Goal: Task Accomplishment & Management: Use online tool/utility

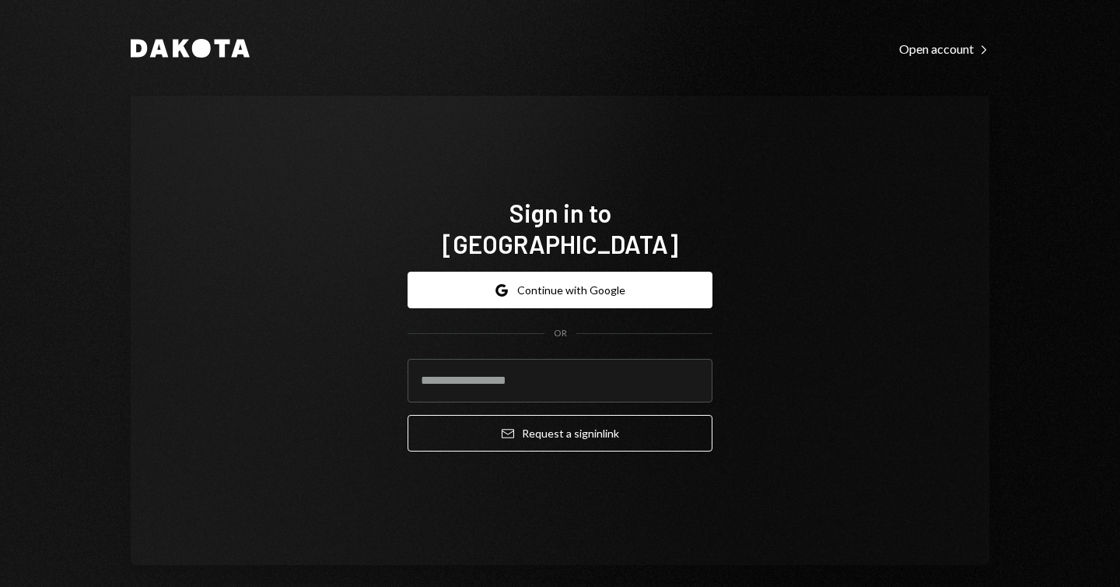
click at [0, 586] on com-1password-button at bounding box center [0, 587] width 0 height 0
type input "**********"
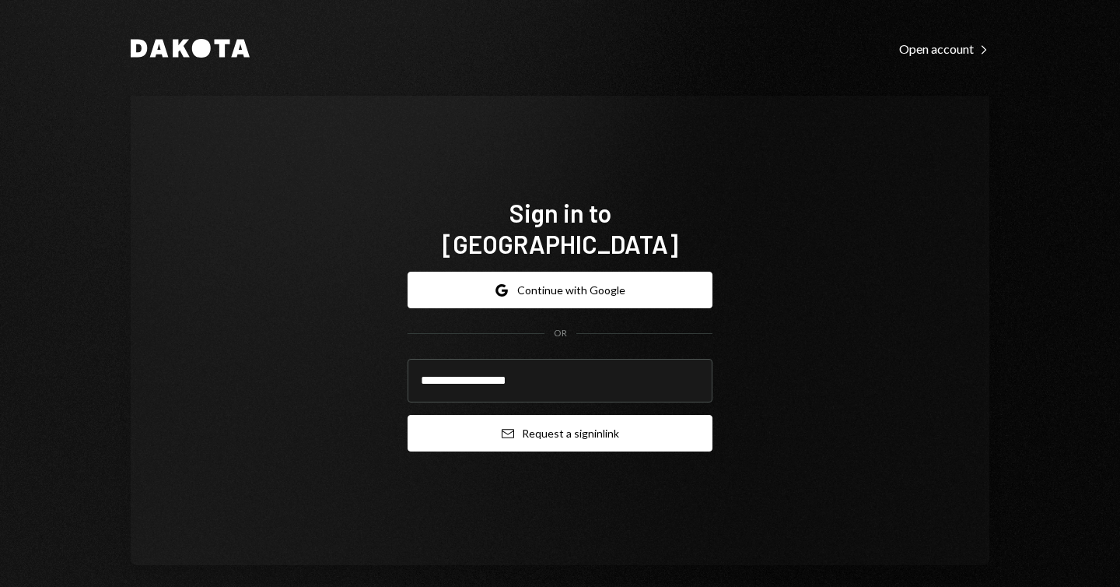
click at [590, 415] on button "Email Request a sign in link" at bounding box center [560, 433] width 305 height 37
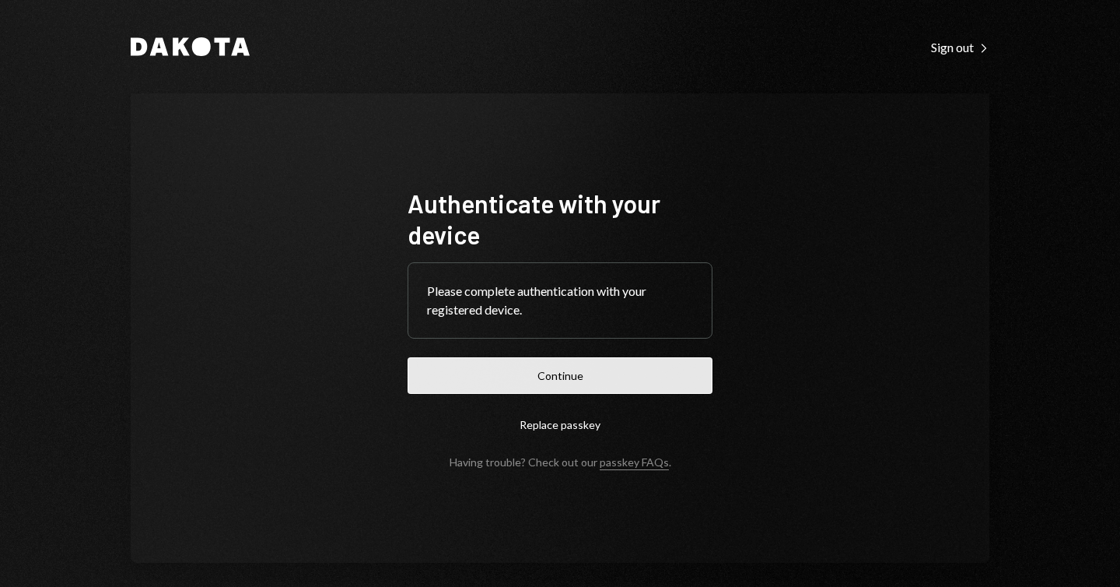
click at [622, 366] on button "Continue" at bounding box center [560, 375] width 305 height 37
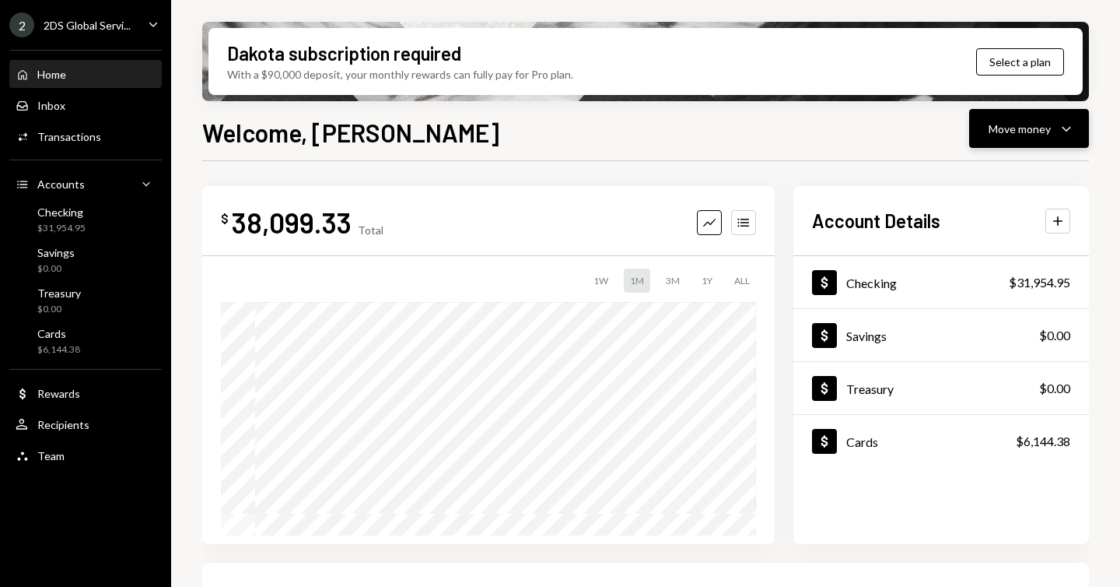
click at [1049, 128] on div "Move money" at bounding box center [1020, 129] width 62 height 16
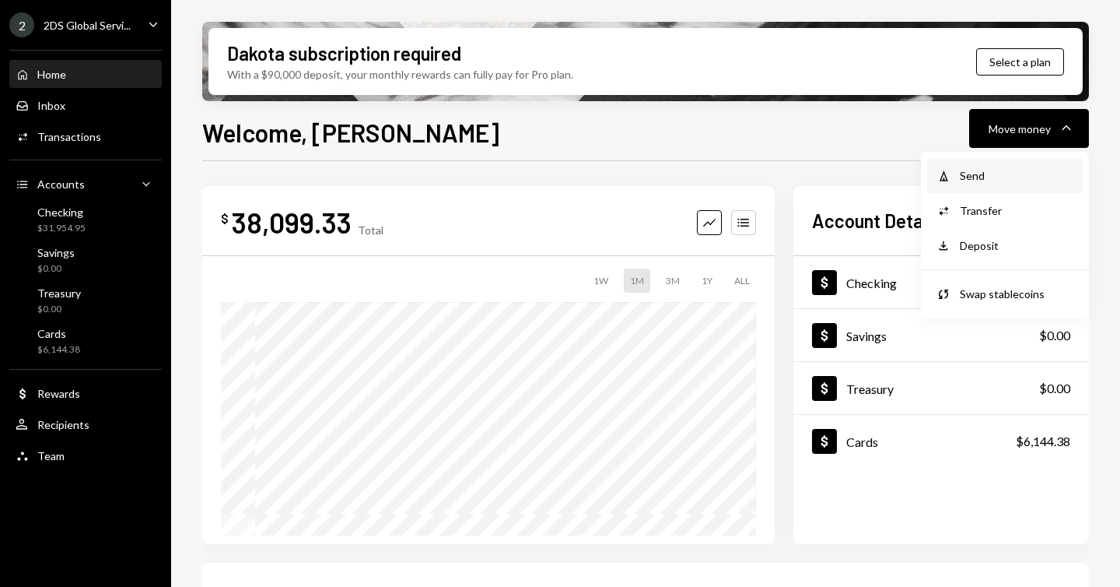
click at [996, 166] on div "Withdraw Send" at bounding box center [1005, 175] width 156 height 35
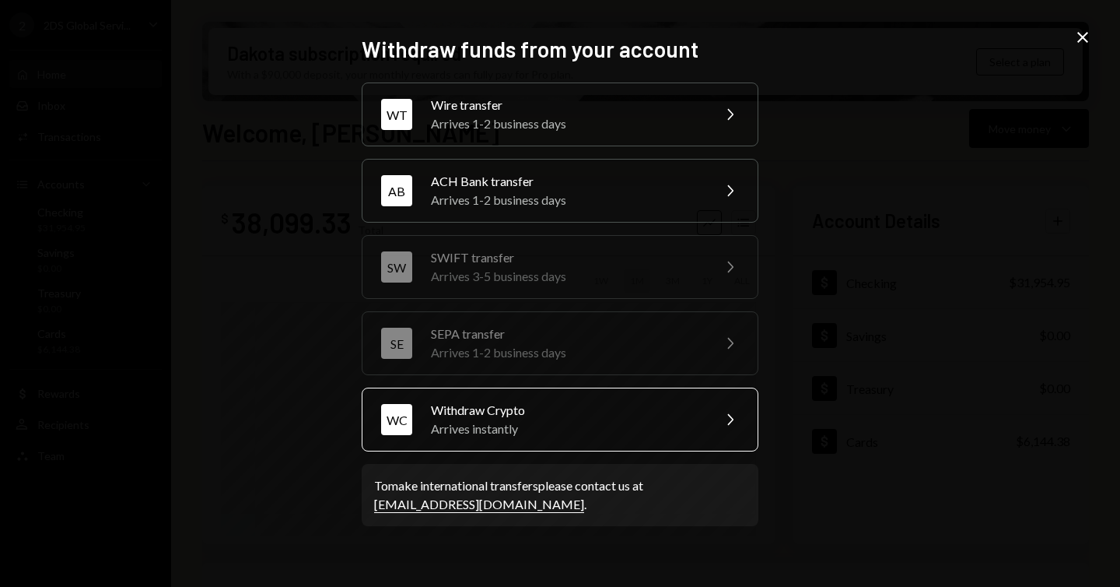
click at [559, 419] on div "Arrives instantly" at bounding box center [566, 428] width 271 height 19
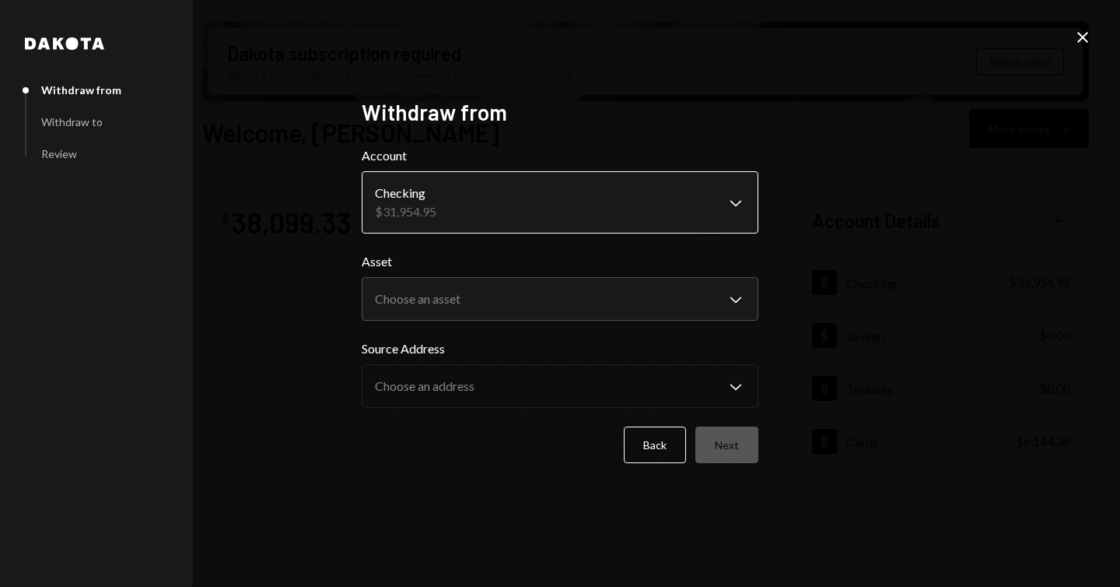
click at [564, 204] on body "2 2DS Global Servi... Caret Down Home Home Inbox Inbox Activities Transactions …" at bounding box center [560, 293] width 1120 height 587
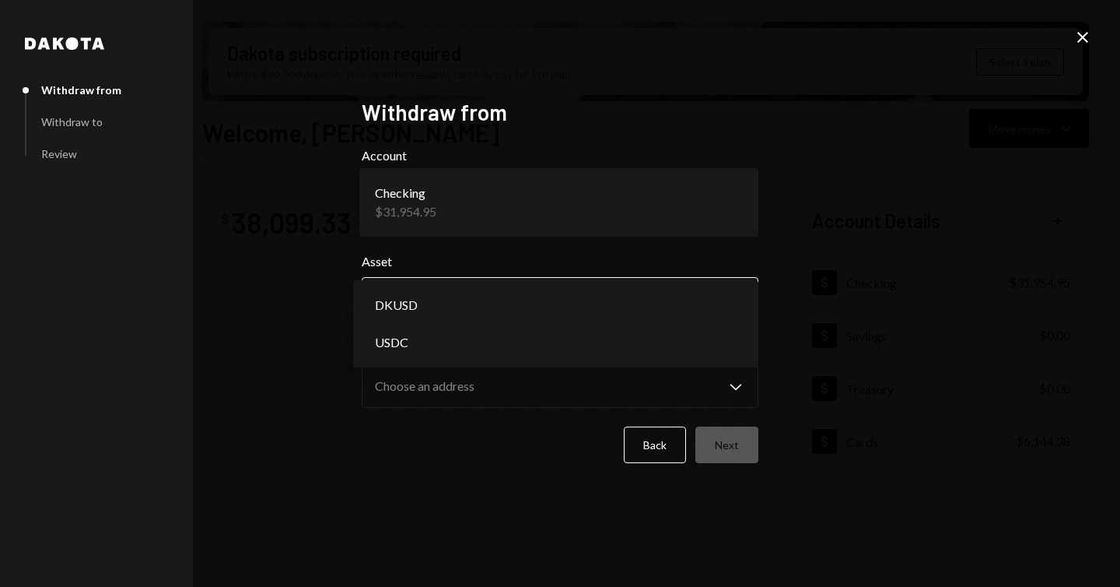
click at [512, 282] on body "2 2DS Global Servi... Caret Down Home Home Inbox Inbox Activities Transactions …" at bounding box center [560, 293] width 1120 height 587
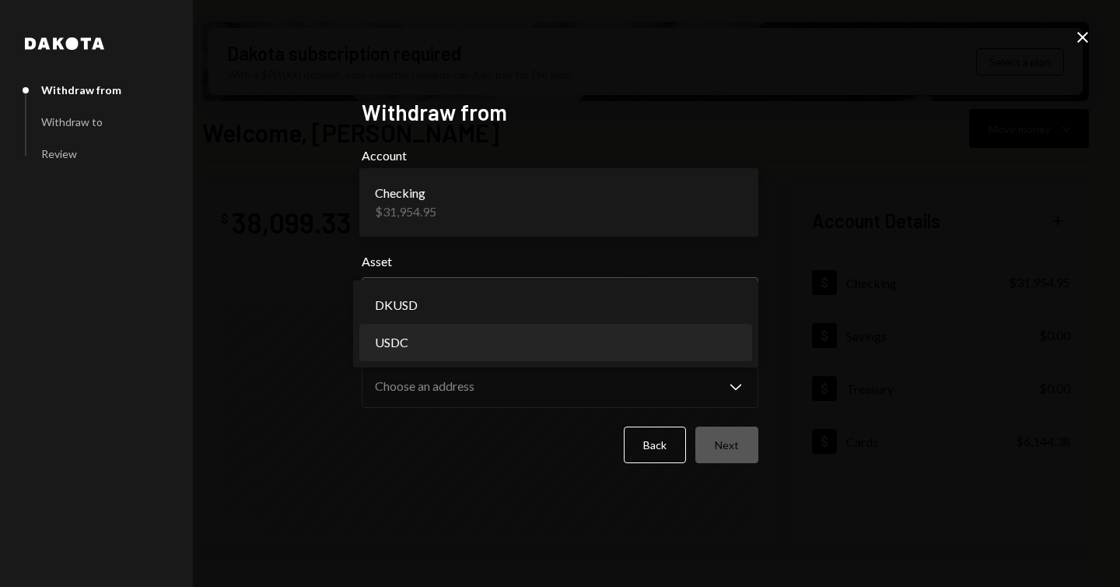
select select "****"
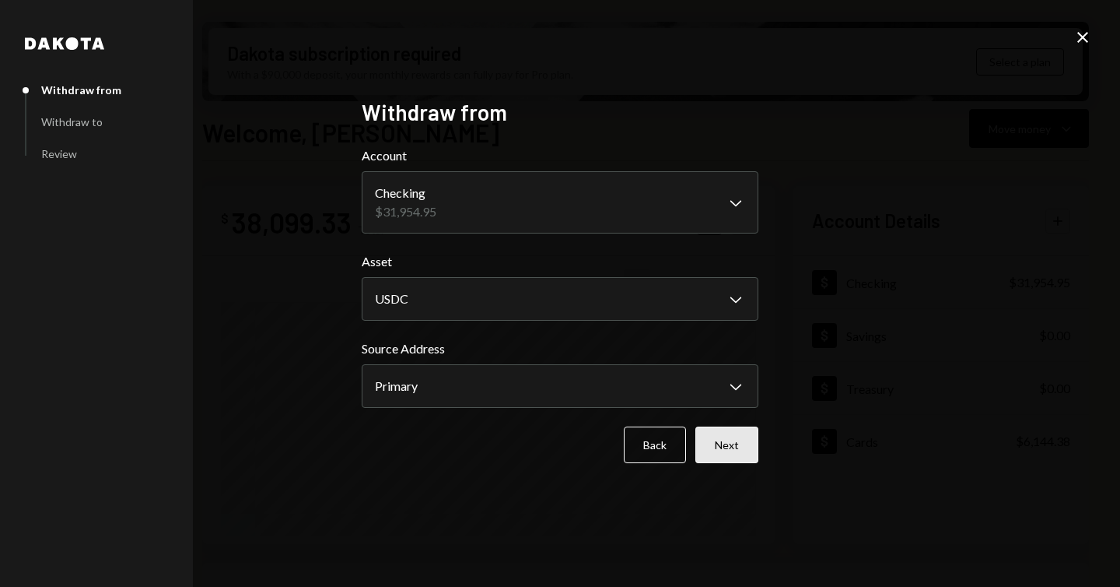
click at [720, 438] on button "Next" at bounding box center [726, 444] width 63 height 37
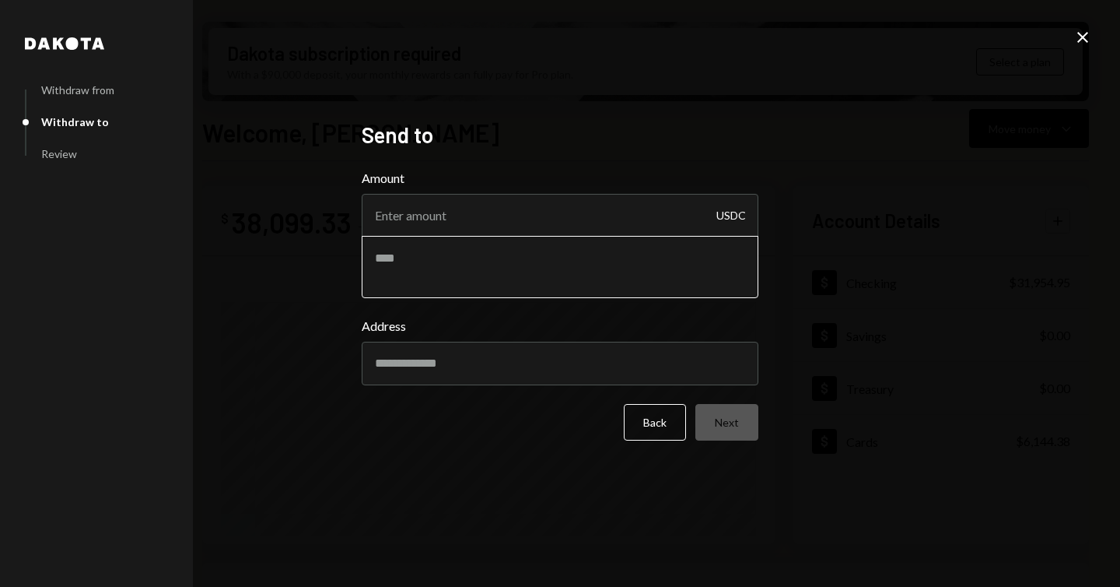
click at [567, 257] on textarea at bounding box center [560, 267] width 397 height 62
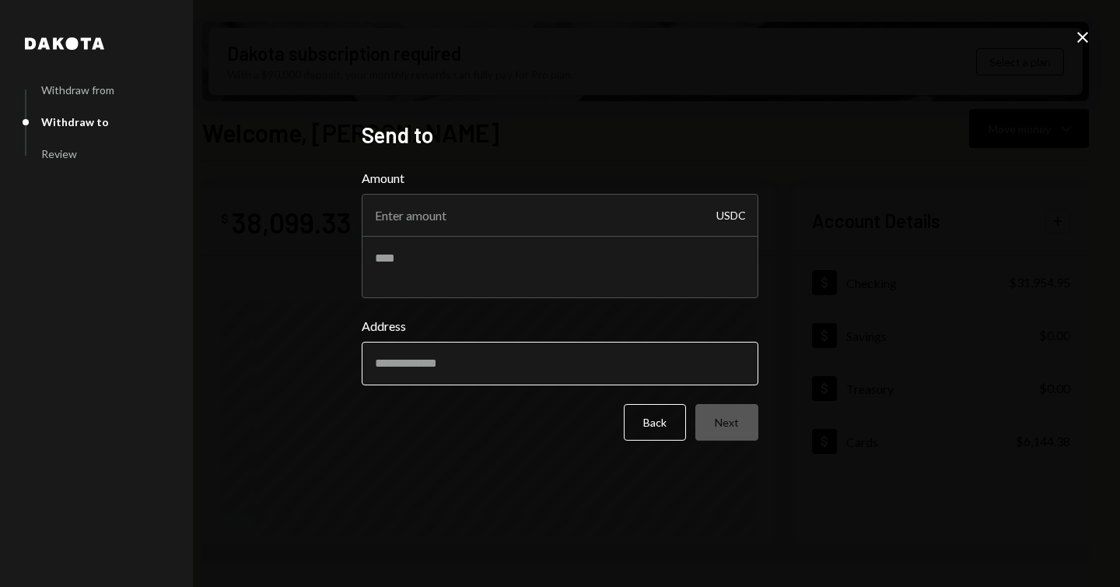
click at [517, 349] on input "Address" at bounding box center [560, 364] width 397 height 44
click at [783, 185] on div "Dakota Withdraw from Withdraw to Review Send to Amount USDC Address Back Next C…" at bounding box center [560, 293] width 1120 height 587
click at [1086, 36] on icon "Close" at bounding box center [1083, 37] width 19 height 19
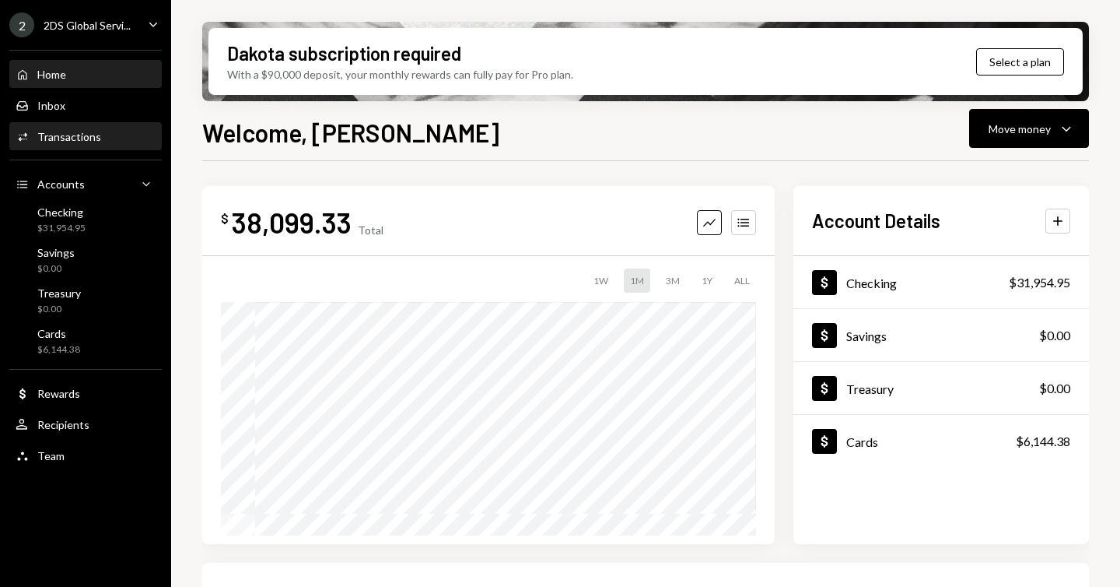
click at [104, 139] on div "Activities Transactions" at bounding box center [86, 137] width 140 height 14
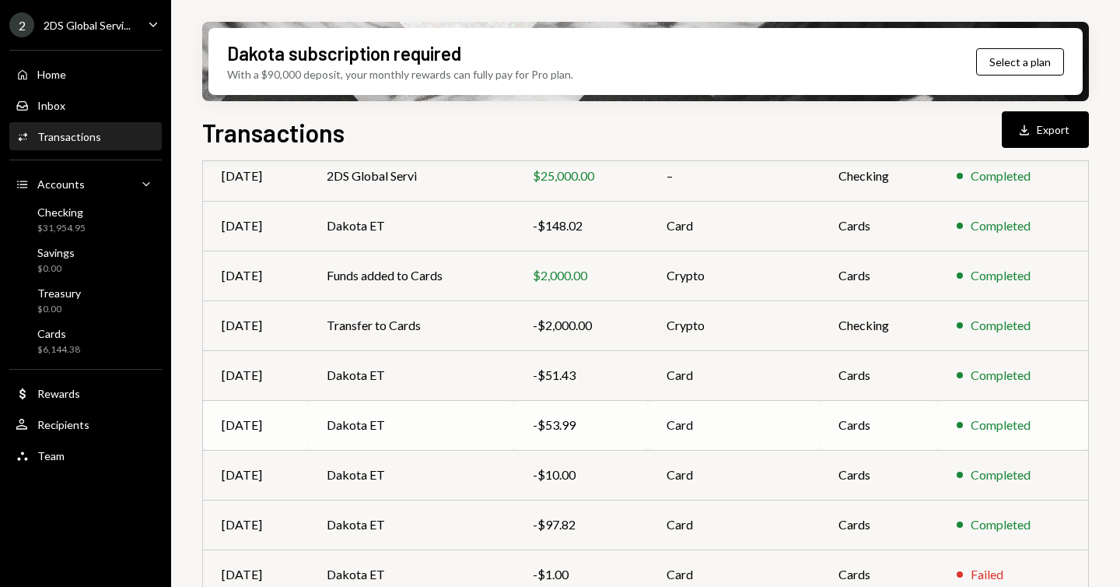
scroll to position [299, 0]
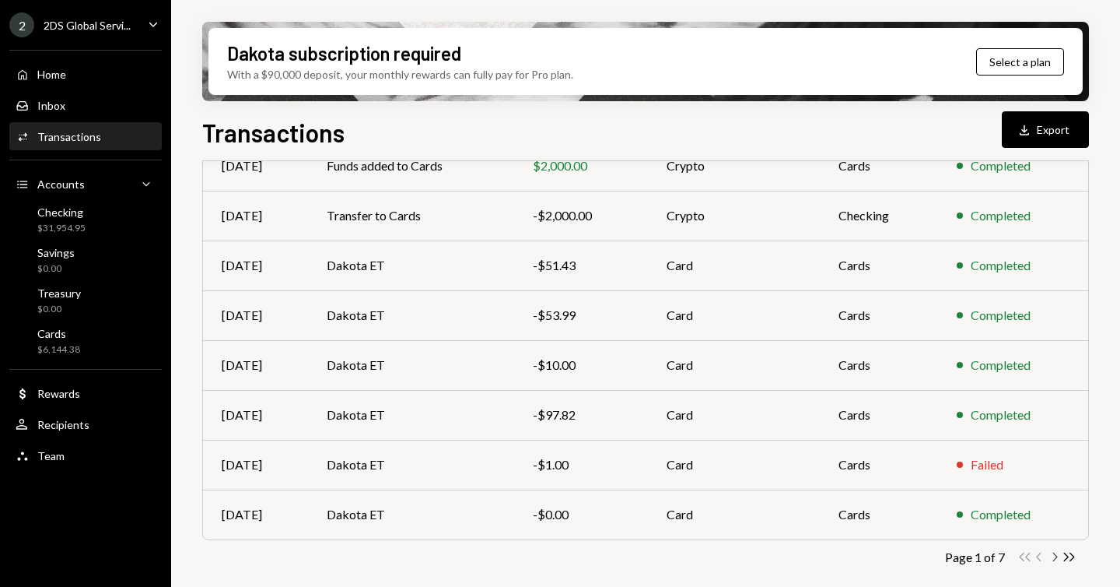
click at [1056, 555] on icon "button" at bounding box center [1055, 556] width 5 height 9
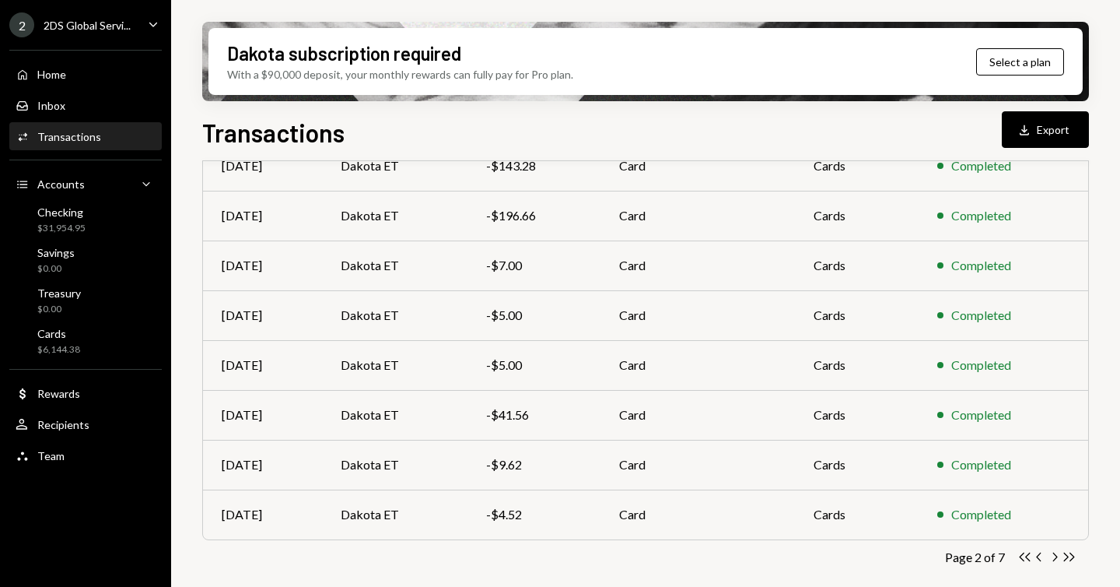
click at [1056, 555] on icon "button" at bounding box center [1055, 556] width 5 height 9
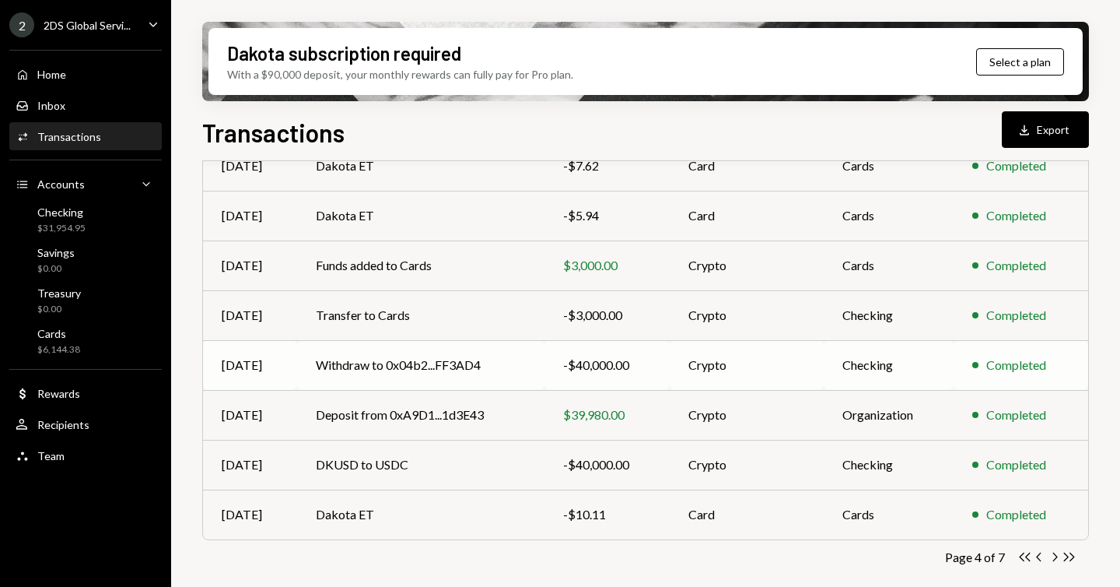
click at [477, 359] on td "Withdraw to 0x04b2...FF3AD4" at bounding box center [421, 365] width 248 height 50
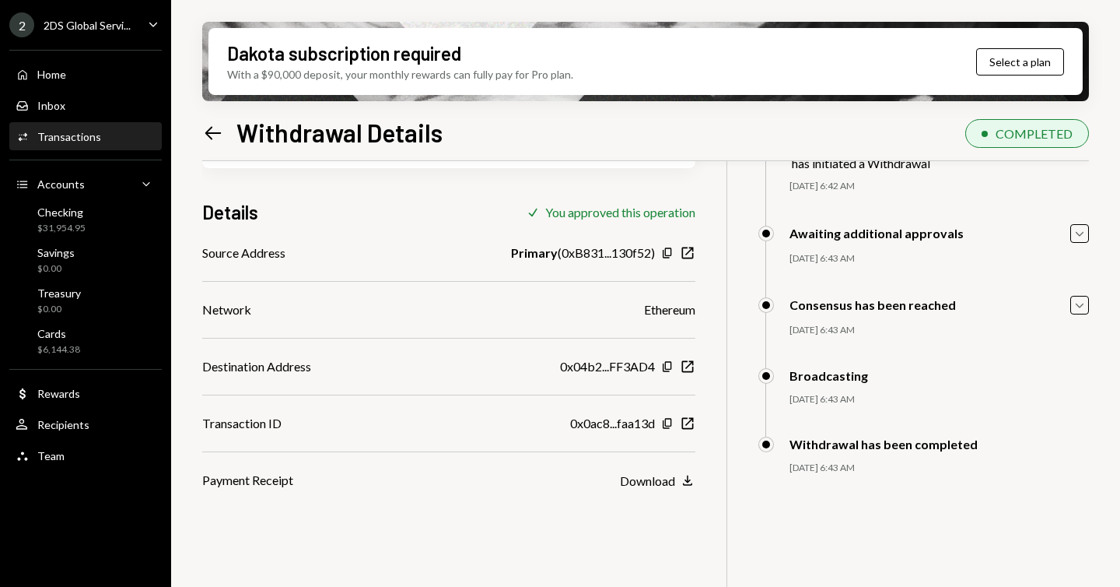
scroll to position [103, 0]
click at [665, 364] on icon "button" at bounding box center [667, 365] width 9 height 10
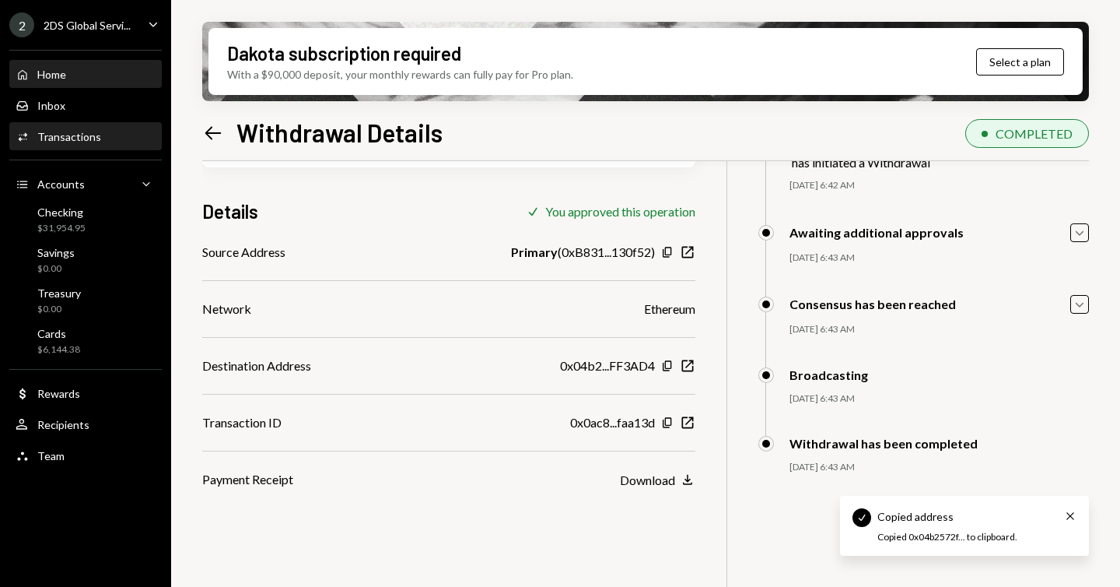
click at [78, 68] on div "Home Home" at bounding box center [86, 75] width 140 height 14
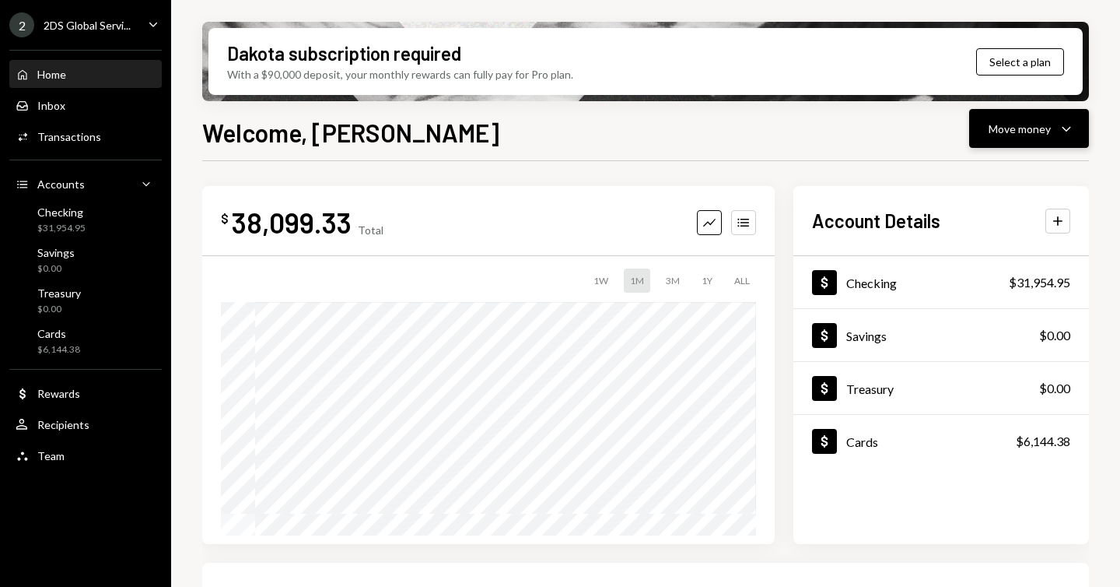
click at [1003, 132] on div "Move money" at bounding box center [1020, 129] width 62 height 16
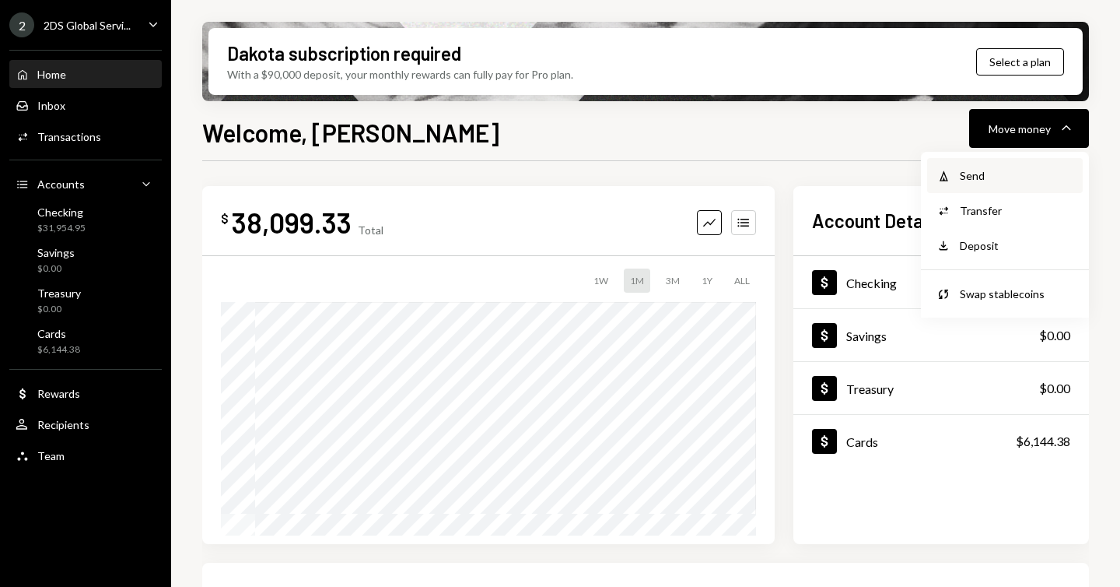
click at [986, 187] on div "Withdraw Send" at bounding box center [1005, 175] width 156 height 35
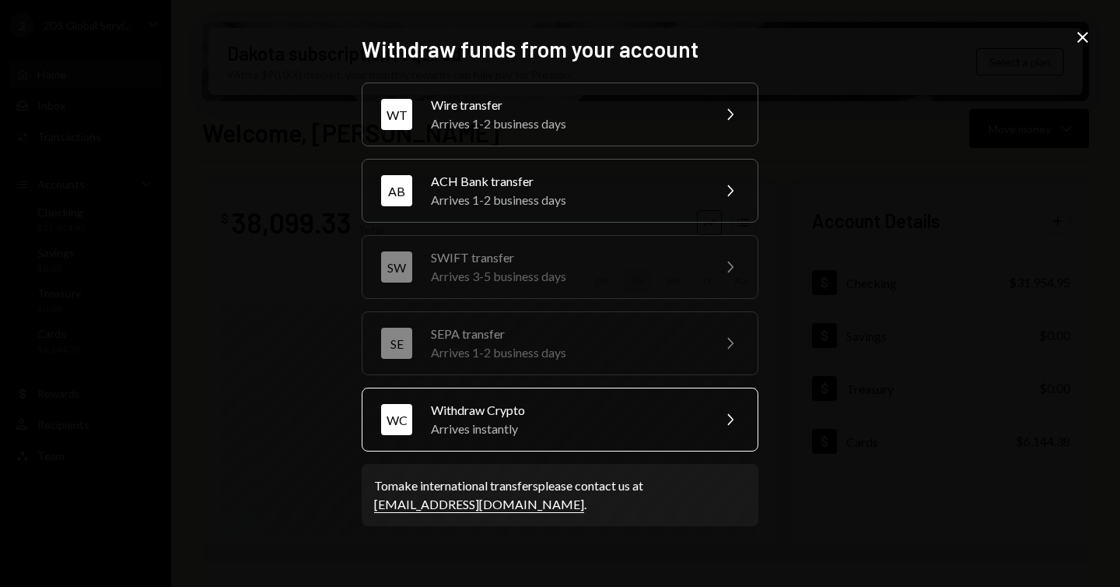
click at [524, 417] on div "Withdraw Crypto" at bounding box center [566, 410] width 271 height 19
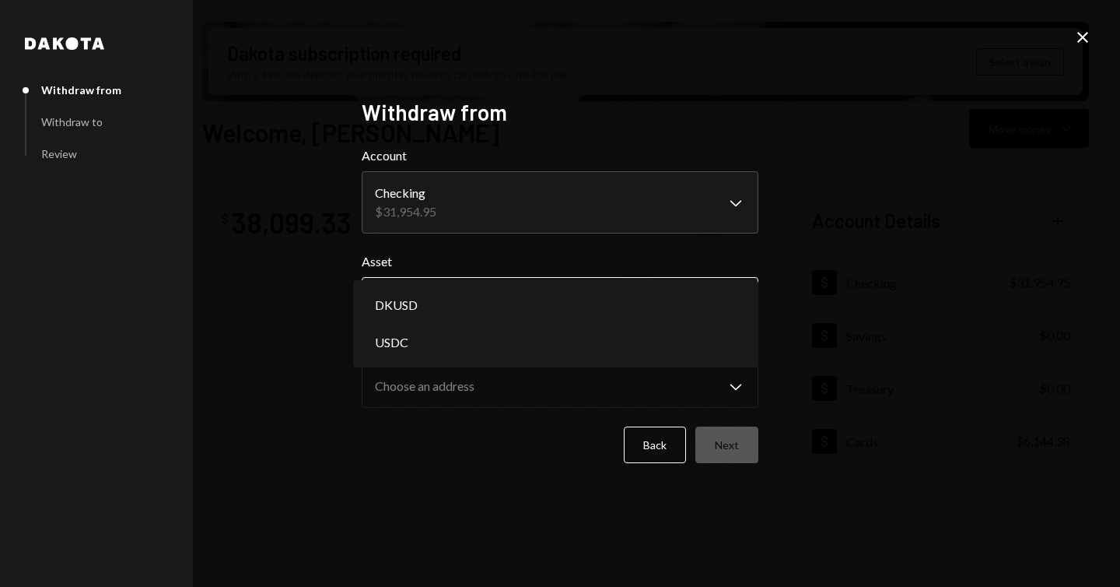
click at [502, 308] on body "2 2DS Global Servi... Caret Down Home Home Inbox Inbox Activities Transactions …" at bounding box center [560, 293] width 1120 height 587
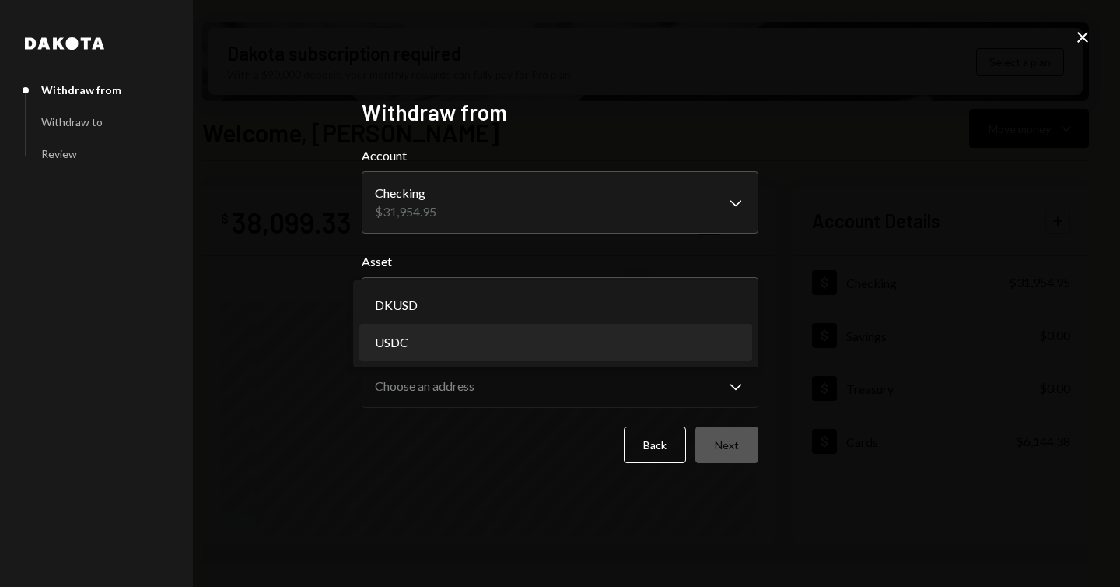
select select "****"
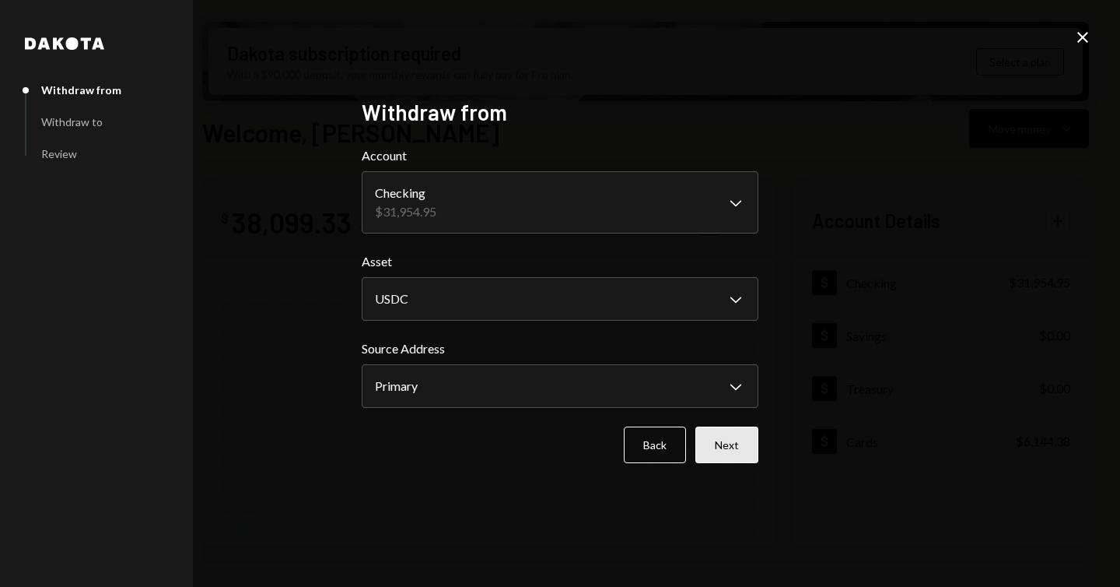
click at [745, 450] on button "Next" at bounding box center [726, 444] width 63 height 37
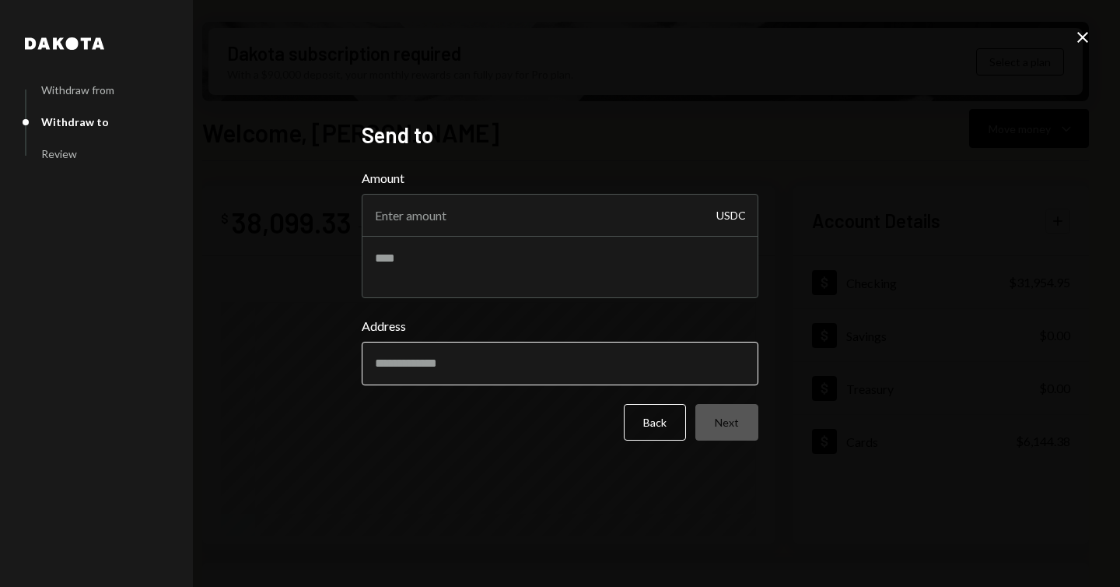
paste input "**********"
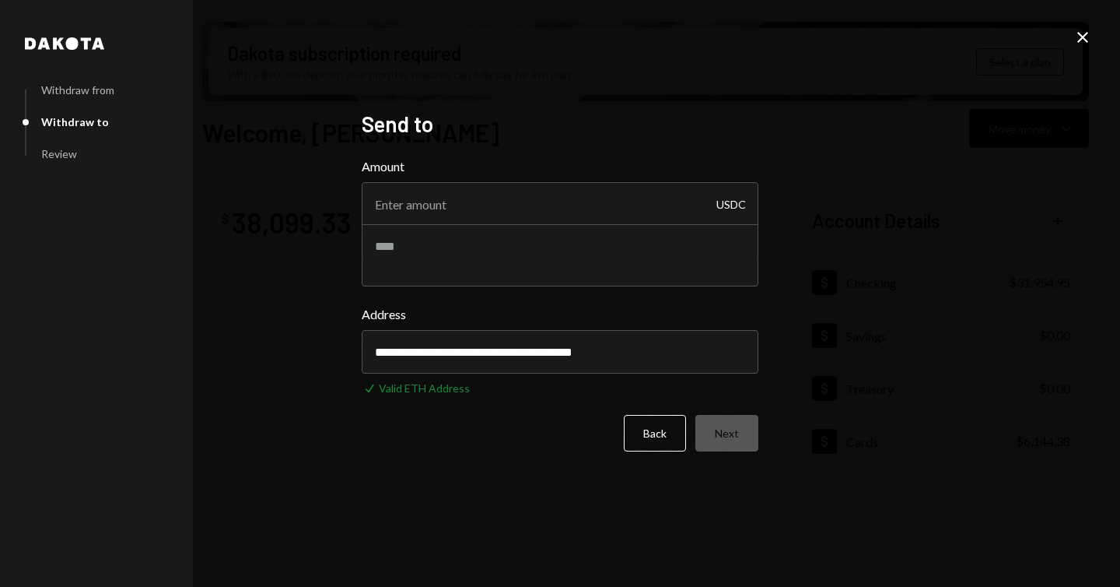
type input "**********"
click at [913, 344] on div "**********" at bounding box center [560, 293] width 1120 height 587
click at [542, 222] on input "Amount" at bounding box center [560, 204] width 397 height 44
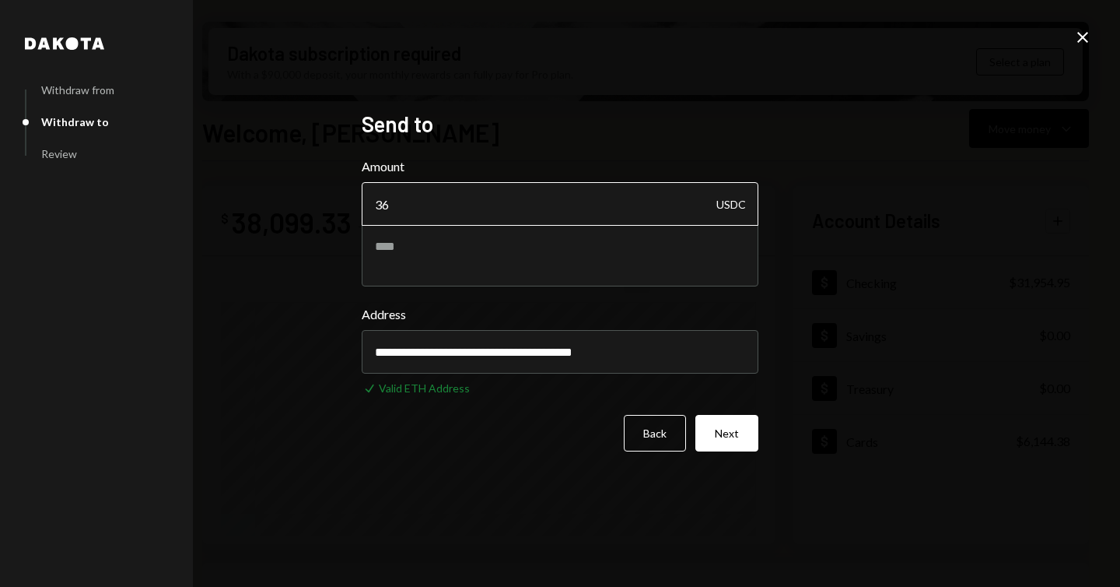
type input "3"
type input "25000"
click at [748, 429] on form "**********" at bounding box center [560, 304] width 397 height 294
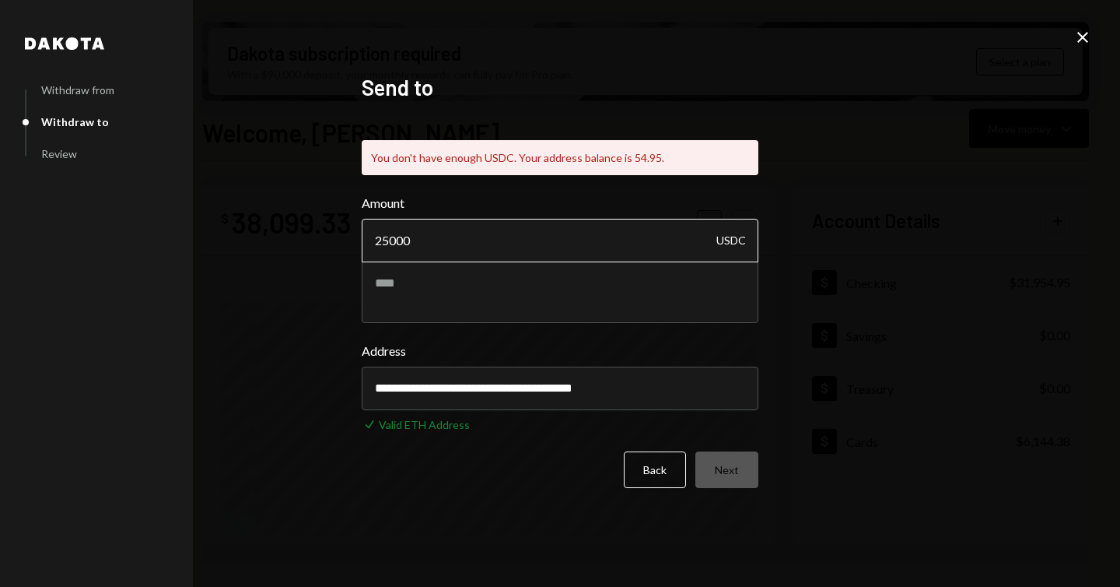
click at [575, 253] on input "25000" at bounding box center [560, 241] width 397 height 44
click at [1080, 39] on icon "Close" at bounding box center [1083, 37] width 19 height 19
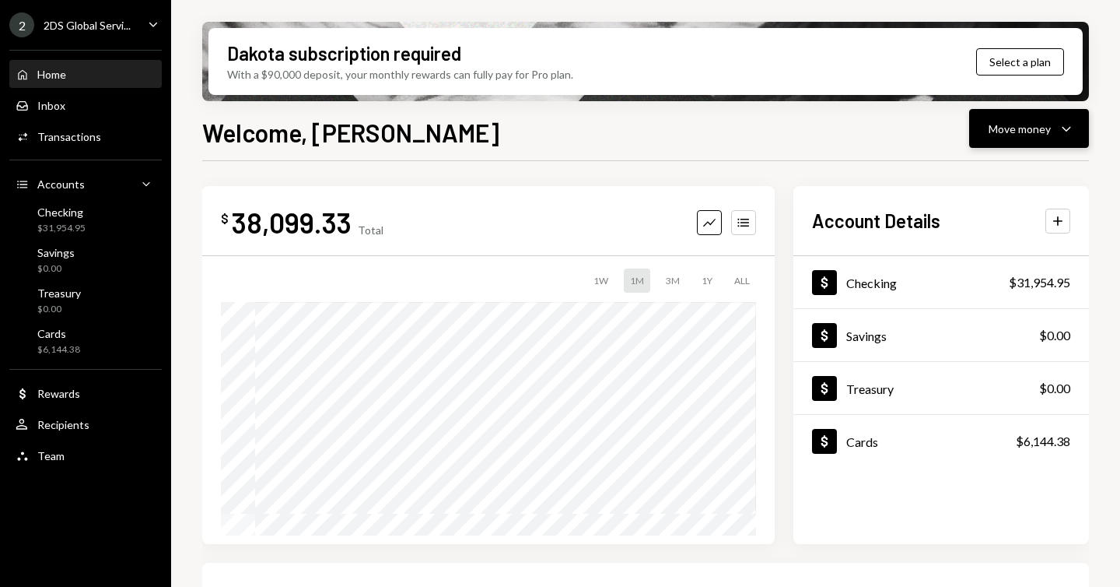
click at [1051, 131] on div "Move money Caret Down" at bounding box center [1029, 128] width 81 height 19
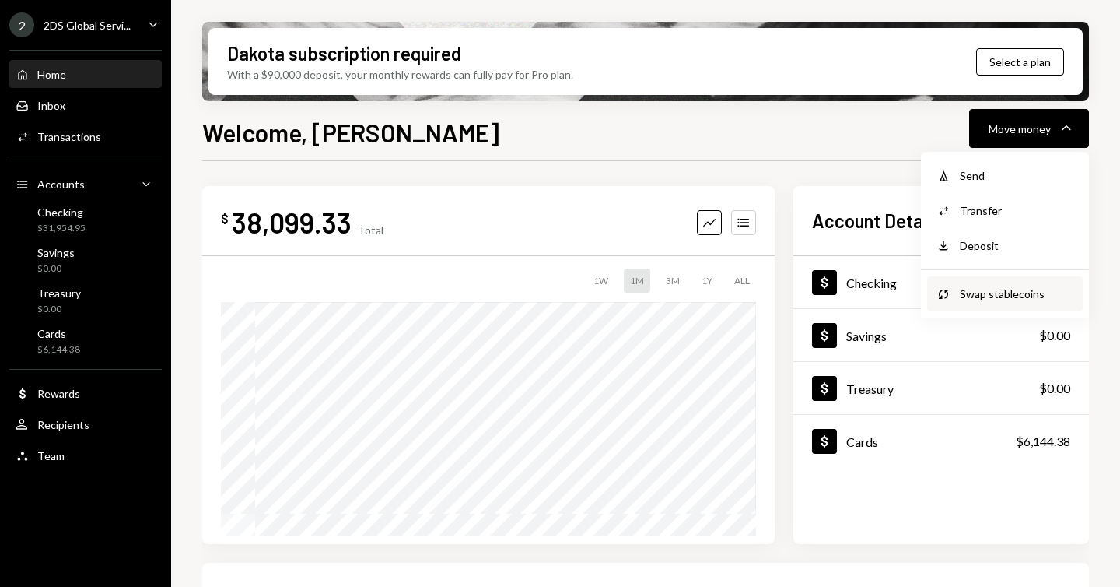
click at [987, 296] on div "Swap stablecoins" at bounding box center [1017, 293] width 114 height 16
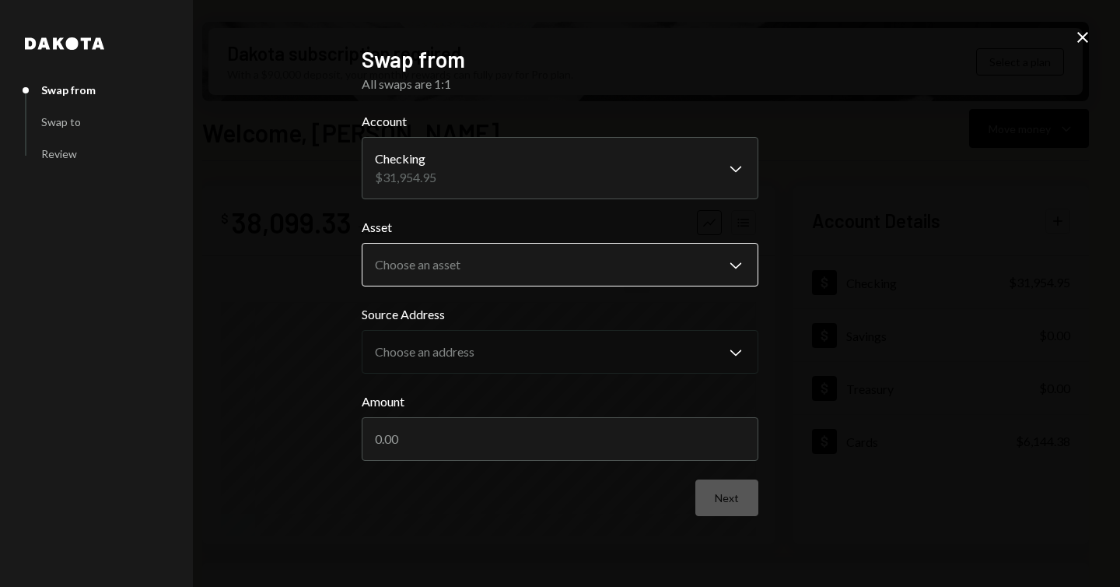
click at [521, 258] on body "2 2DS Global Servi... Caret Down Home Home Inbox Inbox Activities Transactions …" at bounding box center [560, 293] width 1120 height 587
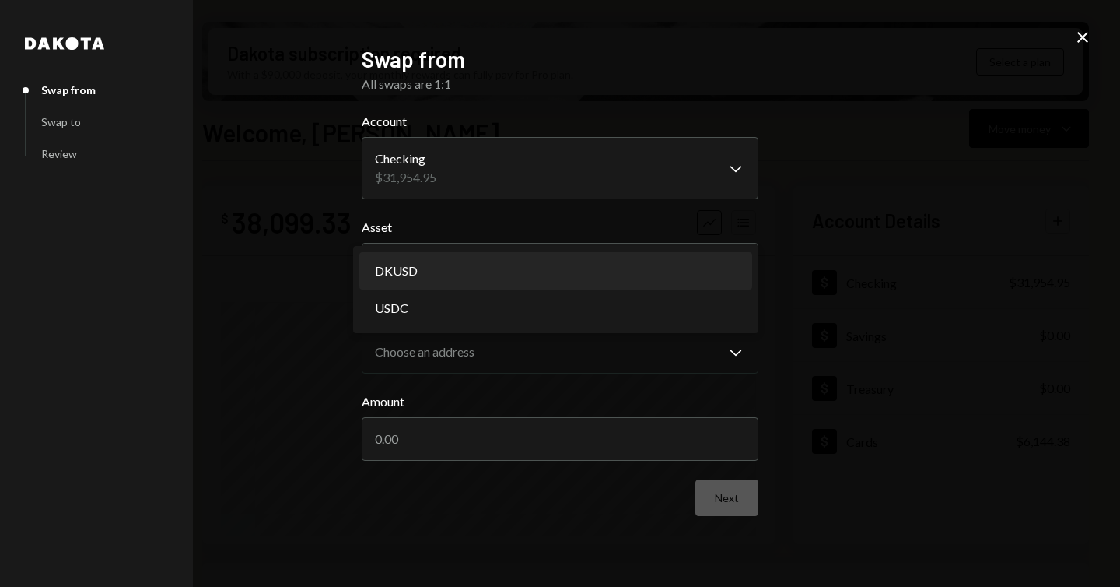
select select "*****"
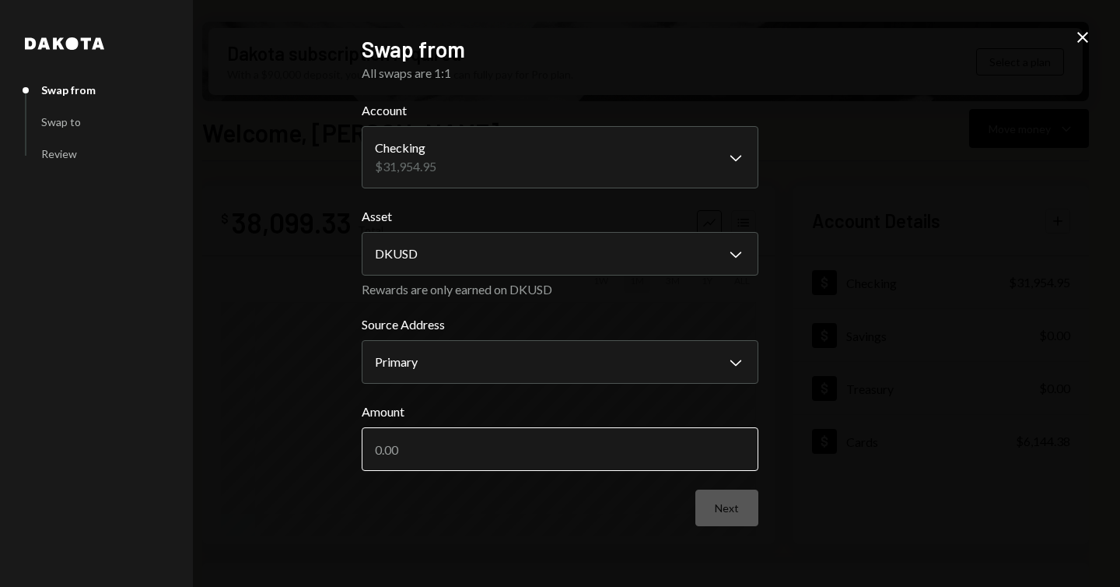
click at [515, 439] on input "Amount" at bounding box center [560, 449] width 397 height 44
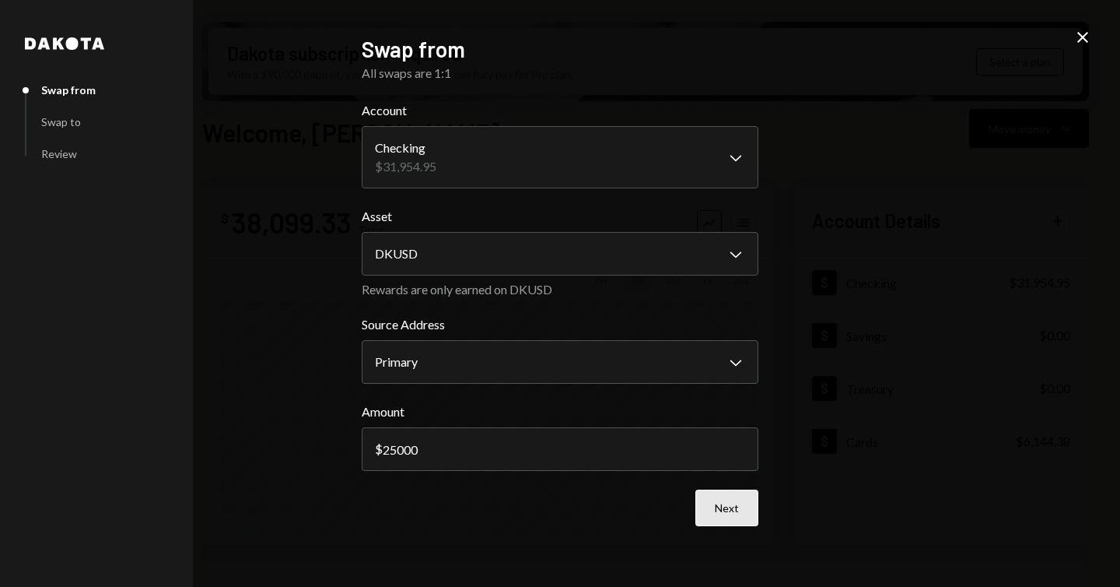
type input "25000"
click at [722, 509] on button "Next" at bounding box center [726, 507] width 63 height 37
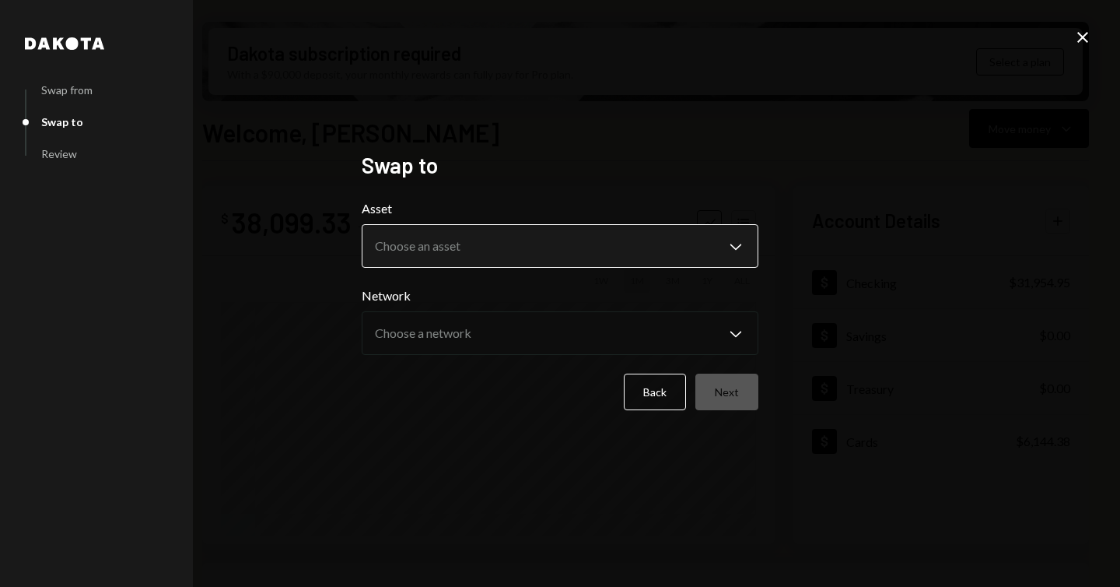
click at [580, 241] on body "2 2DS Global Servi... Caret Down Home Home Inbox Inbox Activities Transactions …" at bounding box center [560, 293] width 1120 height 587
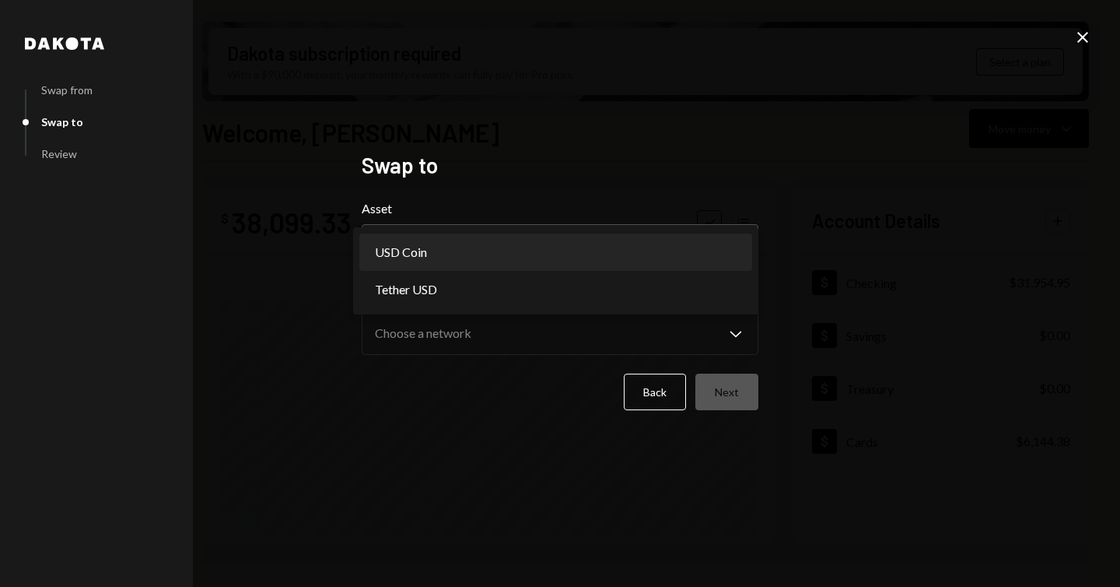
select select "****"
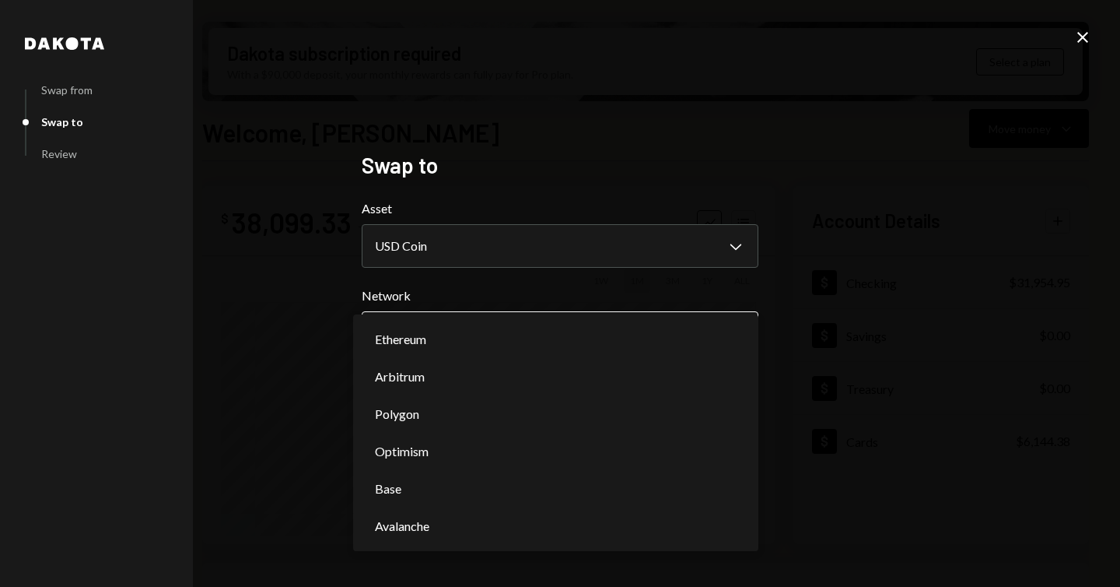
click at [506, 328] on body "2 2DS Global Servi... Caret Down Home Home Inbox Inbox Activities Transactions …" at bounding box center [560, 293] width 1120 height 587
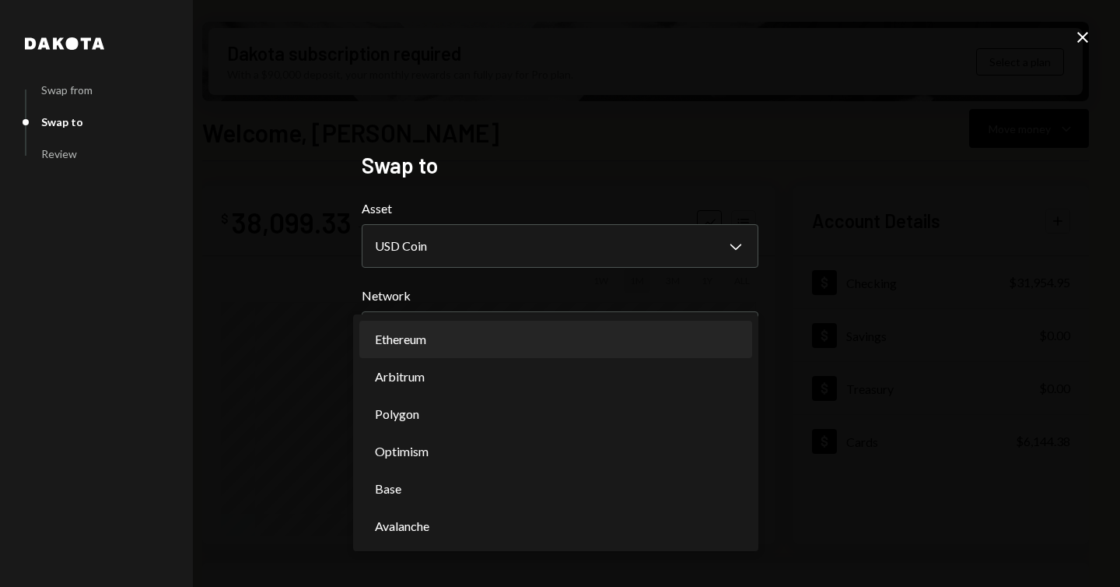
select select "**********"
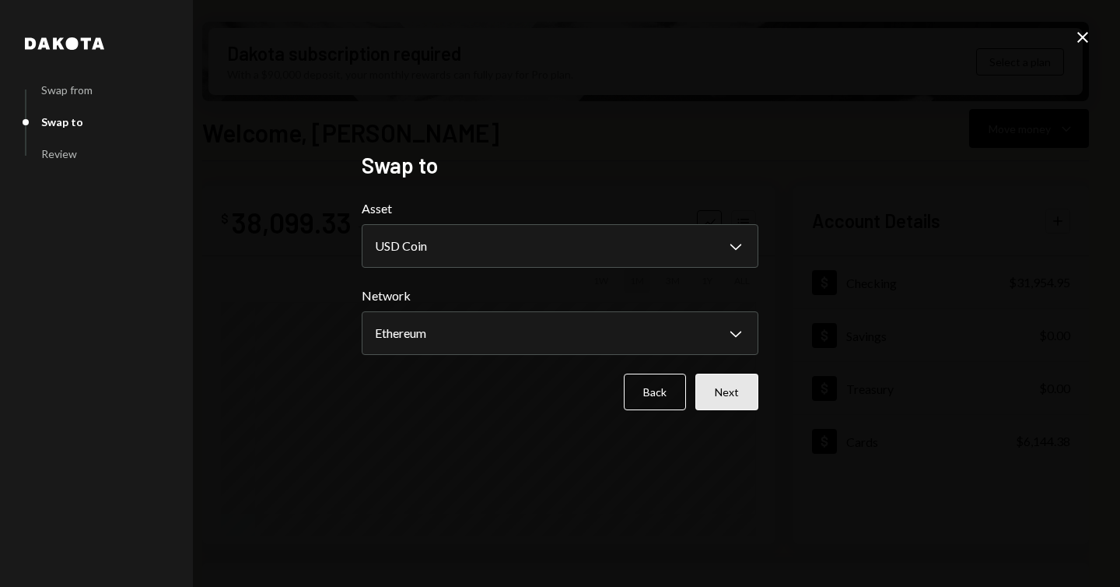
click at [718, 384] on button "Next" at bounding box center [726, 391] width 63 height 37
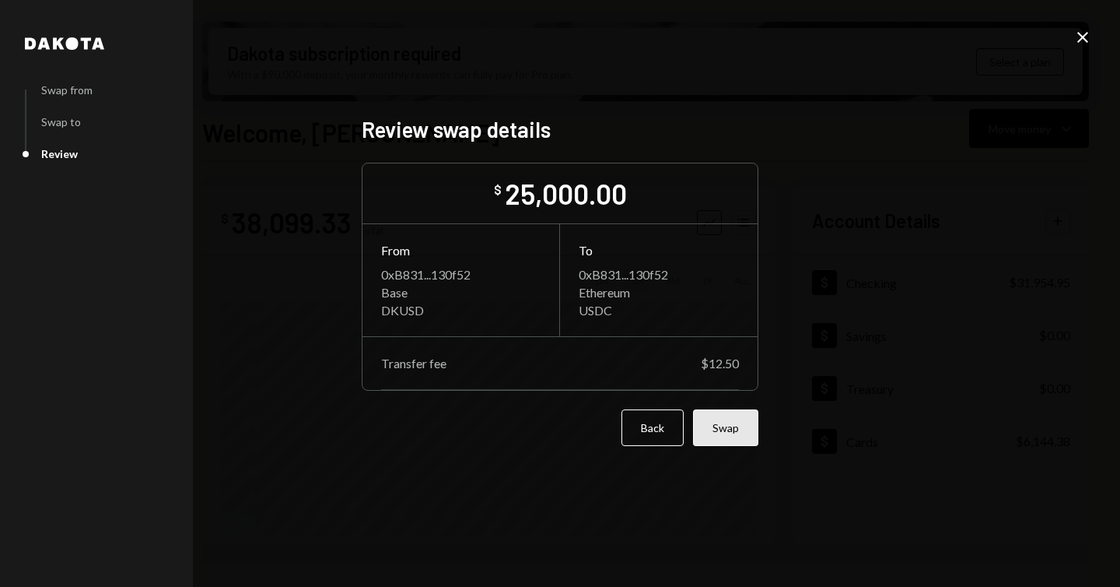
click at [737, 423] on button "Swap" at bounding box center [725, 427] width 65 height 37
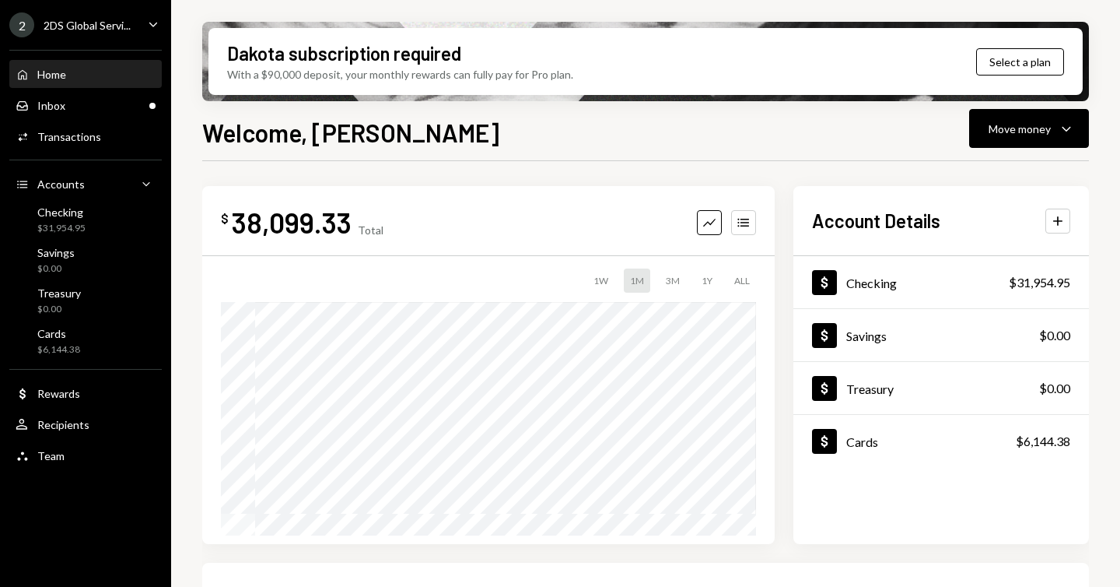
click at [88, 79] on div "Home Home" at bounding box center [86, 75] width 140 height 14
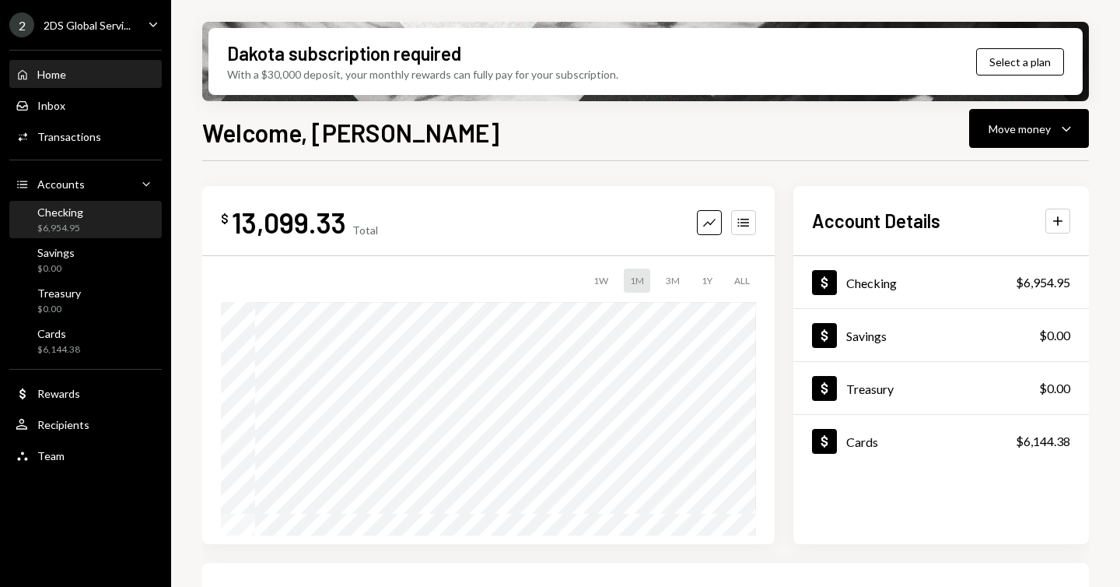
click at [92, 230] on div "Checking $6,954.95" at bounding box center [86, 220] width 140 height 30
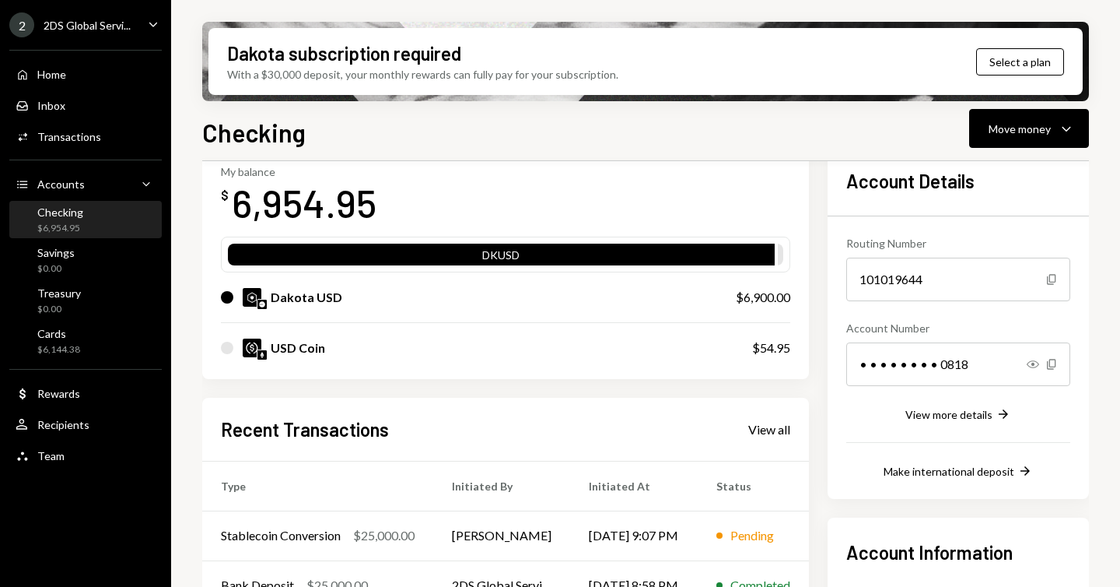
scroll to position [274, 0]
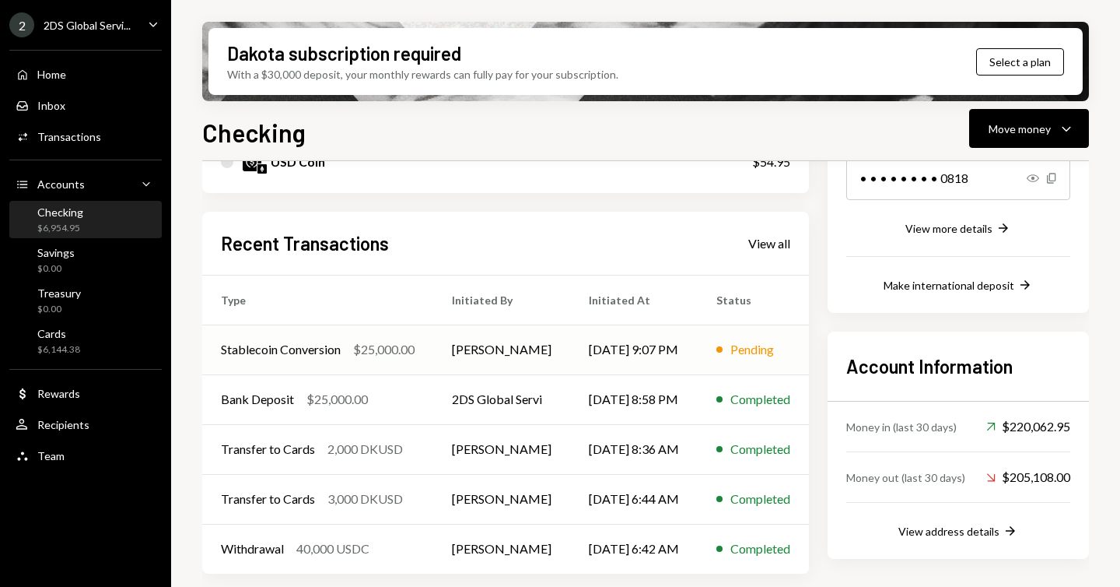
click at [320, 352] on div "Stablecoin Conversion" at bounding box center [281, 349] width 120 height 19
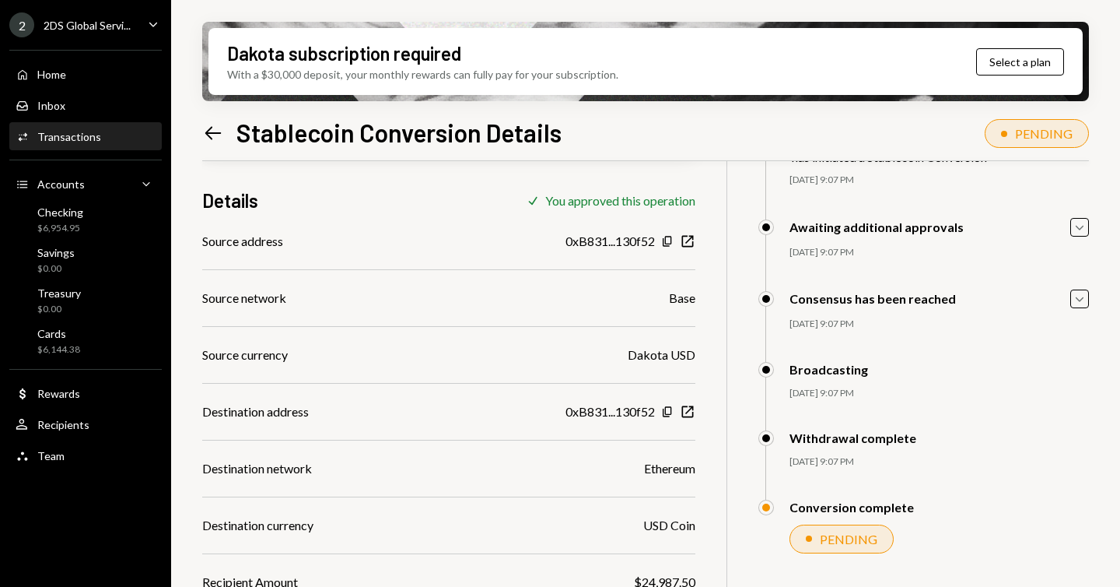
scroll to position [108, 0]
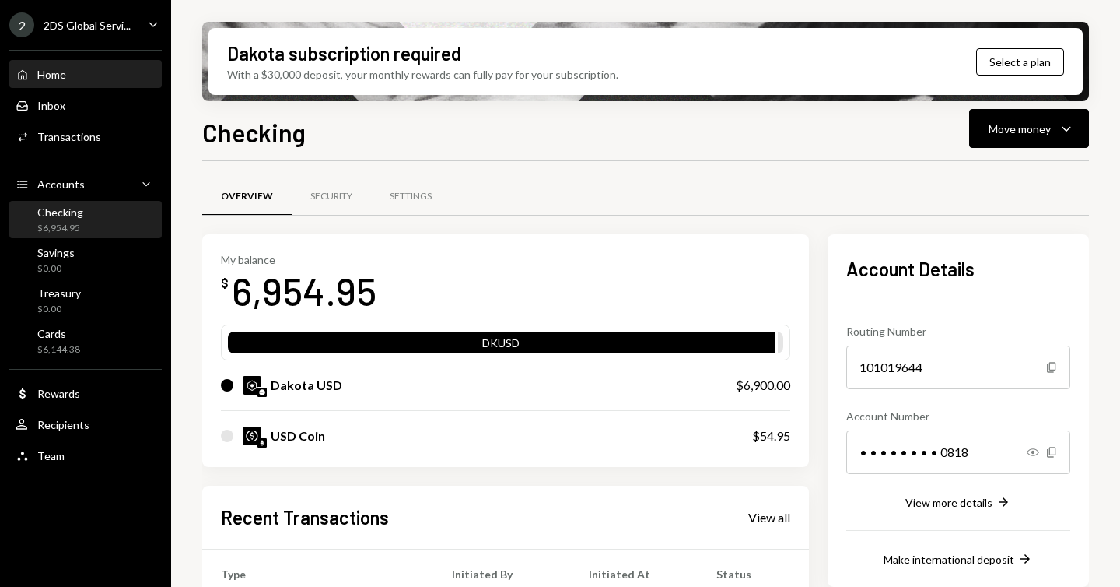
click at [113, 71] on div "Home Home" at bounding box center [86, 75] width 140 height 14
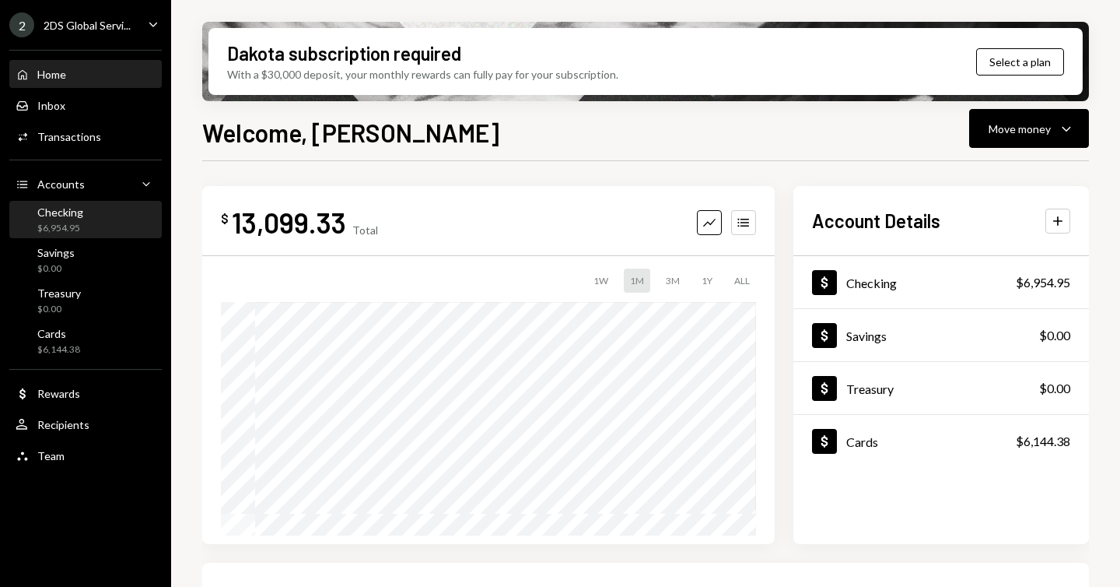
click at [96, 214] on div "Checking $6,954.95" at bounding box center [86, 220] width 140 height 30
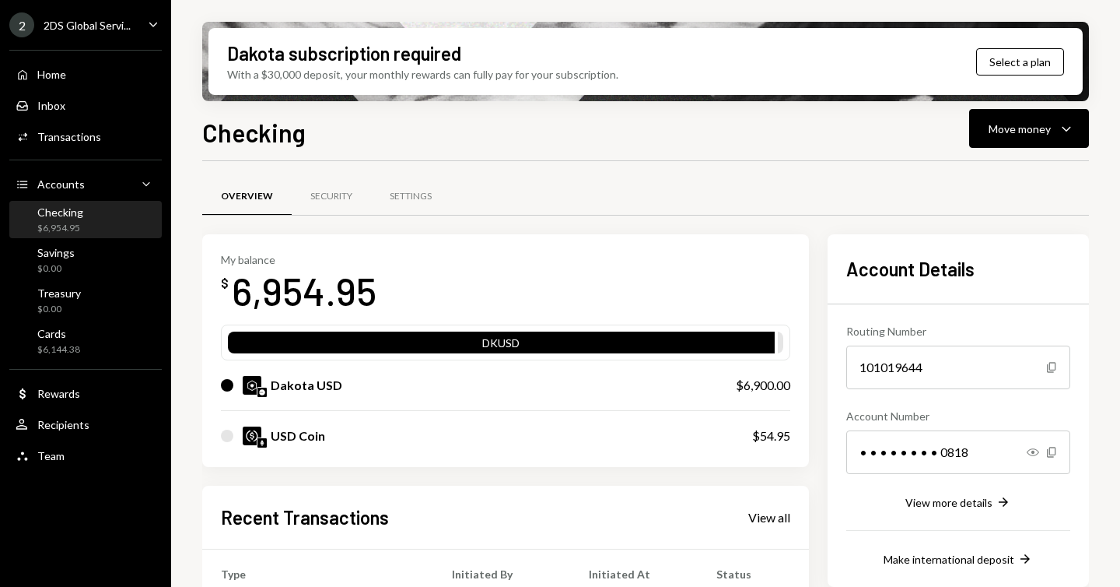
click at [310, 434] on div "USD Coin" at bounding box center [298, 435] width 54 height 19
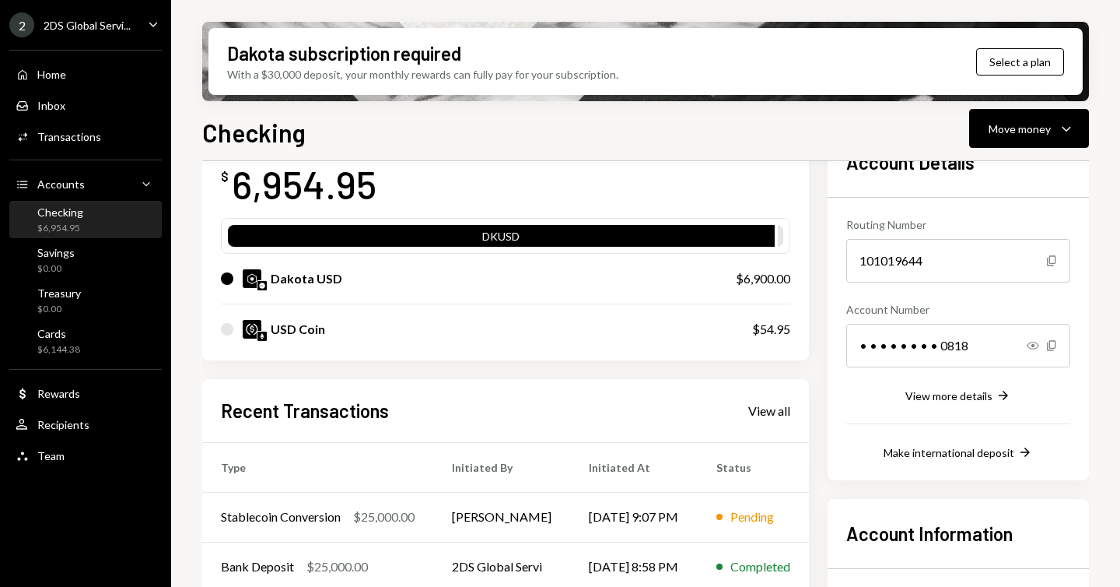
scroll to position [274, 0]
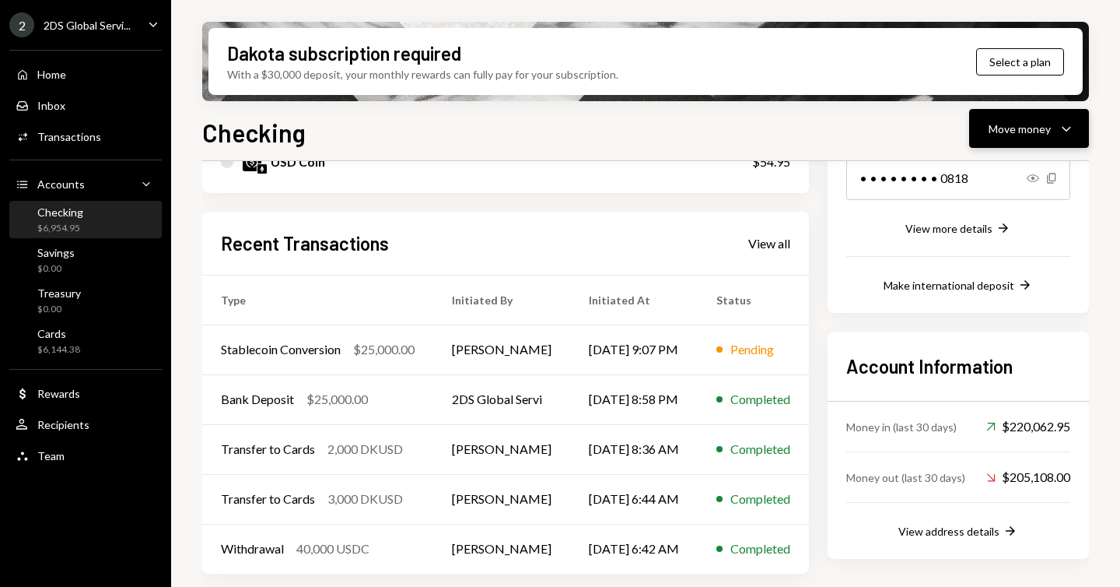
click at [1007, 137] on div "Move money Caret Down" at bounding box center [1029, 128] width 81 height 19
click at [997, 172] on div "Send" at bounding box center [1017, 175] width 114 height 16
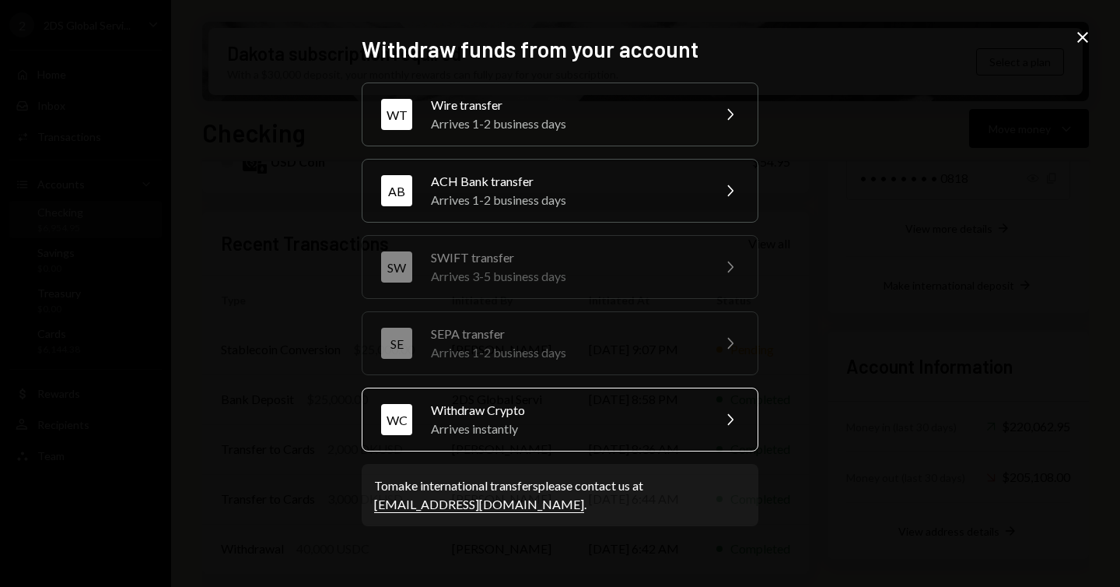
click at [534, 422] on div "Arrives instantly" at bounding box center [566, 428] width 271 height 19
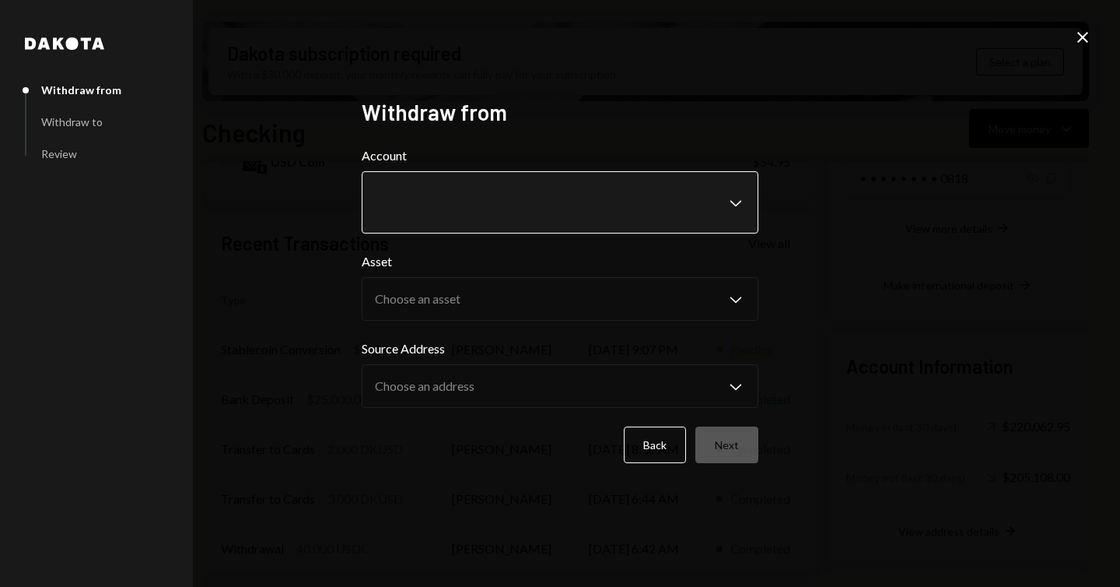
click at [532, 214] on body "2 2DS Global Servi... Caret Down Home Home Inbox Inbox Activities Transactions …" at bounding box center [560, 293] width 1120 height 587
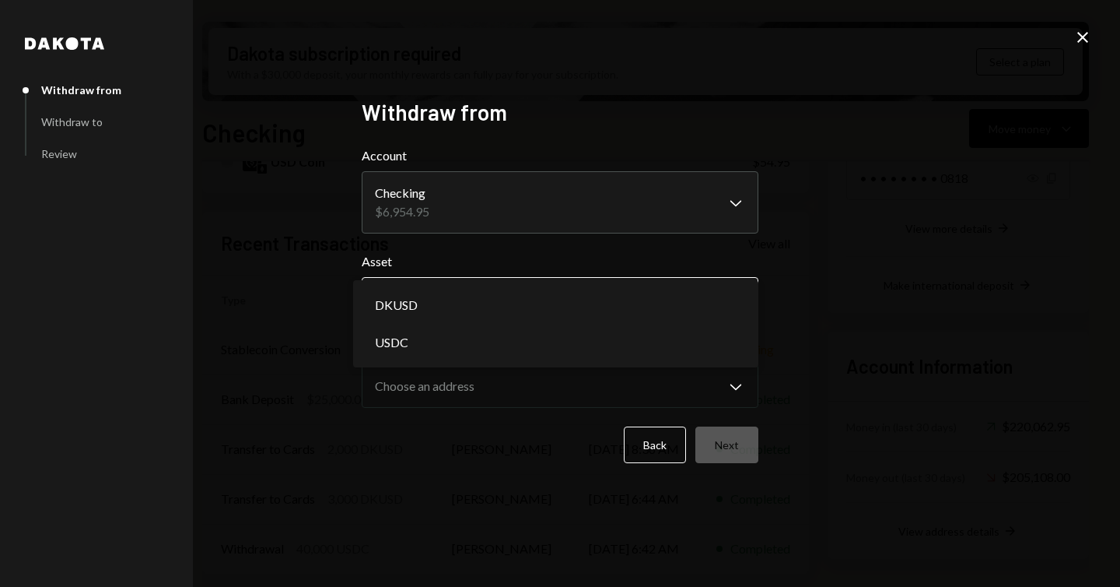
click at [503, 293] on body "2 2DS Global Servi... Caret Down Home Home Inbox Inbox Activities Transactions …" at bounding box center [560, 293] width 1120 height 587
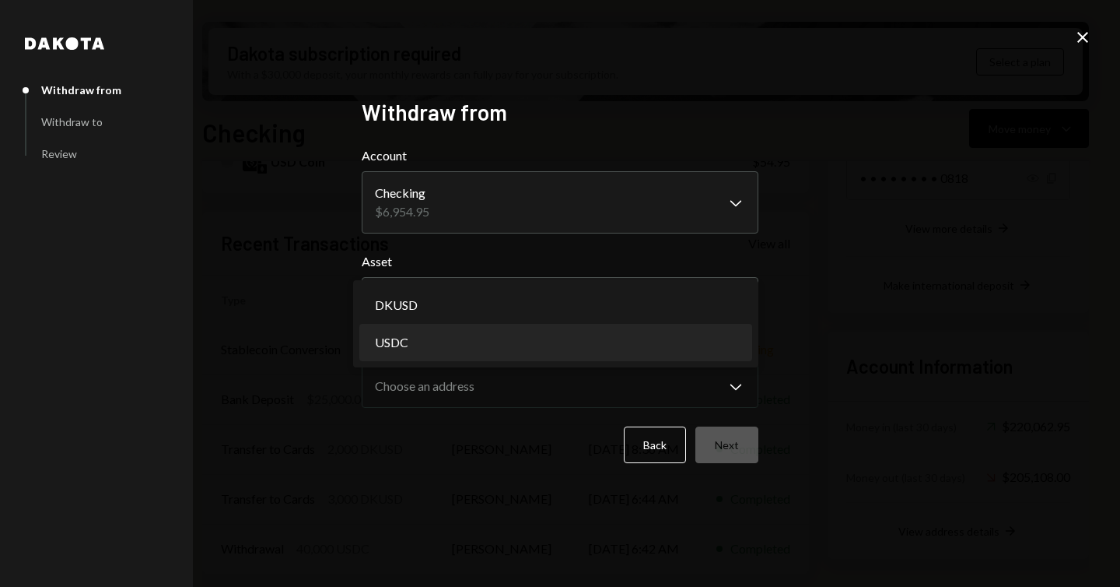
select select "****"
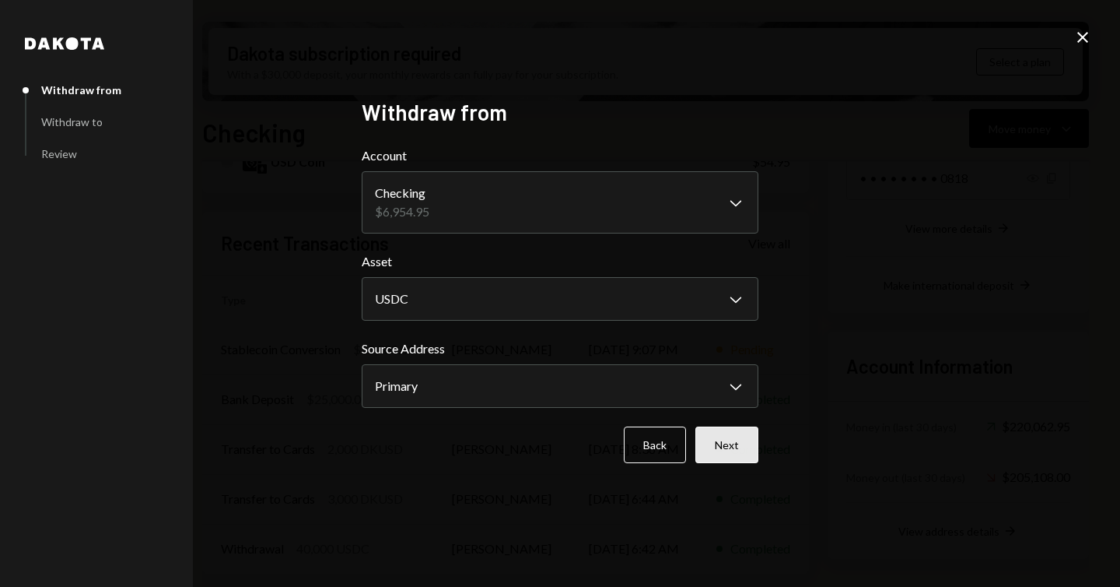
click at [728, 447] on button "Next" at bounding box center [726, 444] width 63 height 37
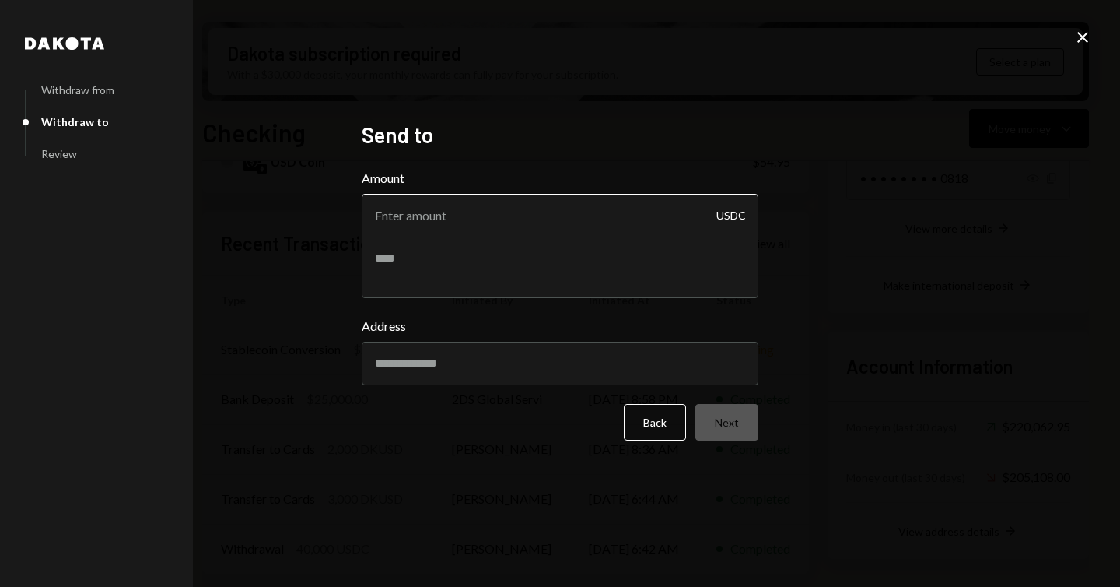
click at [527, 229] on input "Amount" at bounding box center [560, 216] width 397 height 44
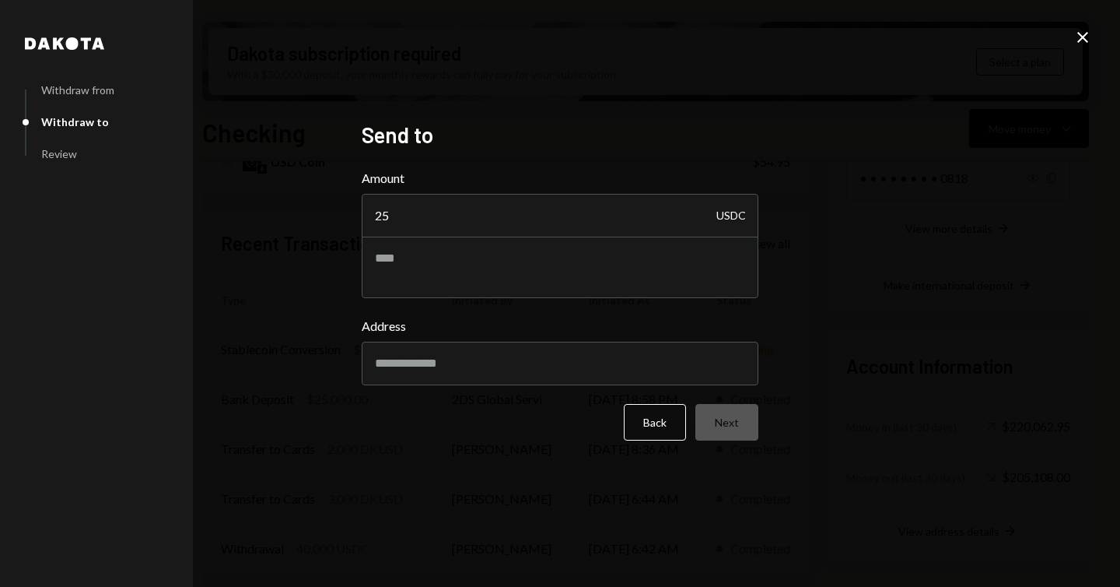
type input "25"
click at [821, 249] on div "Dakota Withdraw from Withdraw to Review Send to Amount 25 USDC Address Back Nex…" at bounding box center [560, 293] width 1120 height 587
drag, startPoint x: 248, startPoint y: 151, endPoint x: 255, endPoint y: 163, distance: 13.6
click at [1092, 40] on div "Dakota Withdraw from Withdraw to Review Send to Amount 25 USDC Address Back Nex…" at bounding box center [560, 293] width 1120 height 587
click at [1084, 38] on icon at bounding box center [1082, 37] width 11 height 11
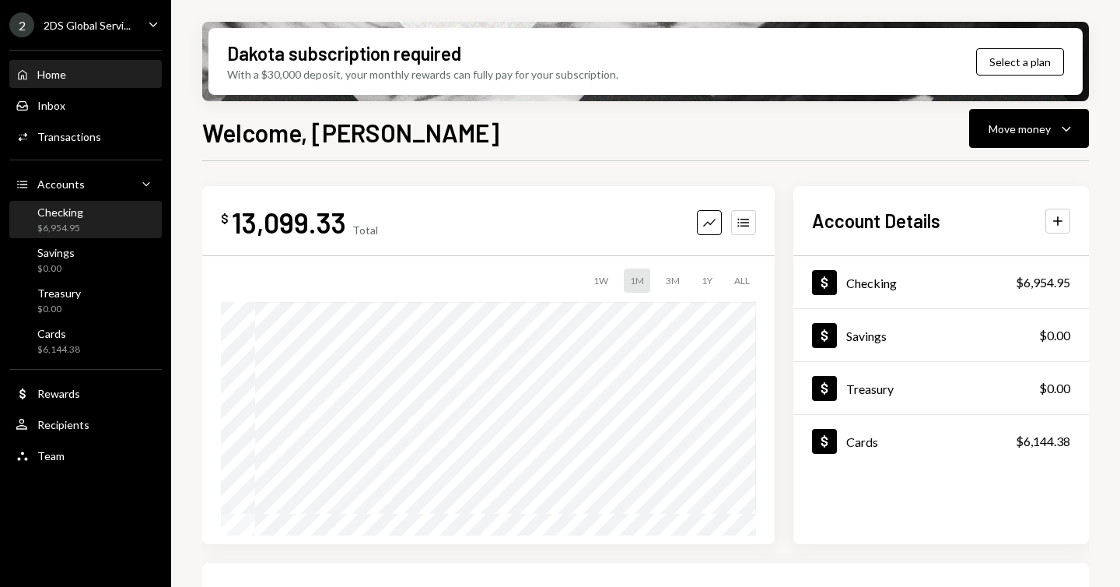
click at [75, 216] on div "Checking" at bounding box center [60, 211] width 46 height 13
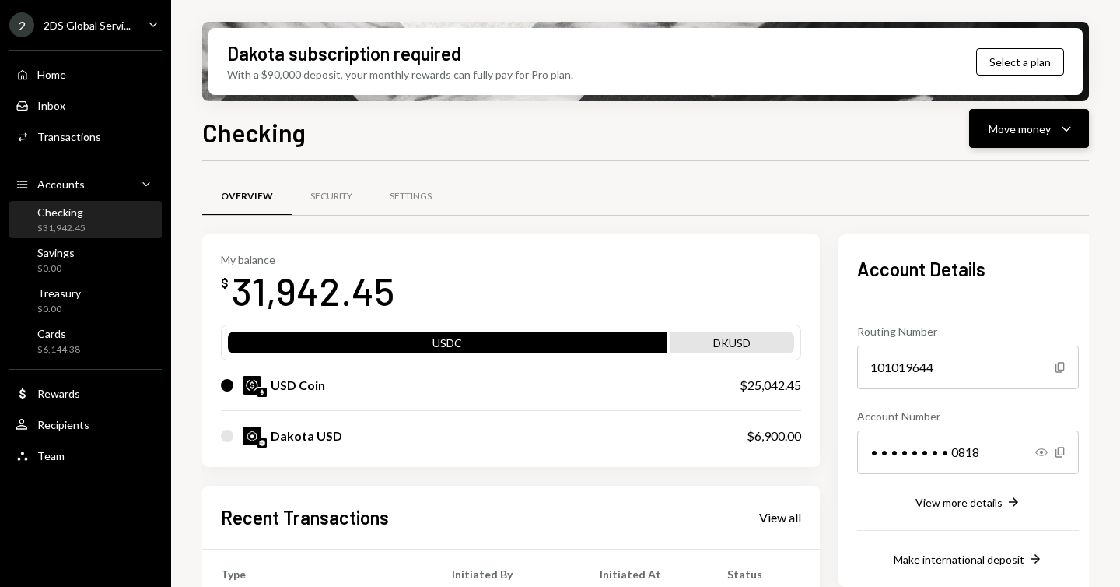
click at [1035, 133] on div "Move money" at bounding box center [1020, 129] width 62 height 16
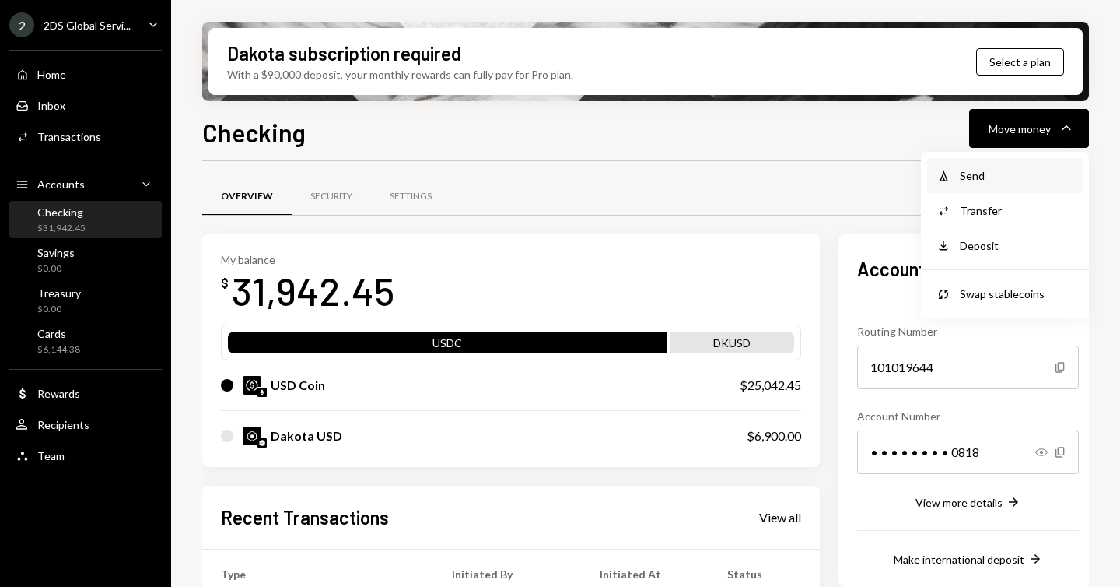
click at [996, 168] on div "Send" at bounding box center [1017, 175] width 114 height 16
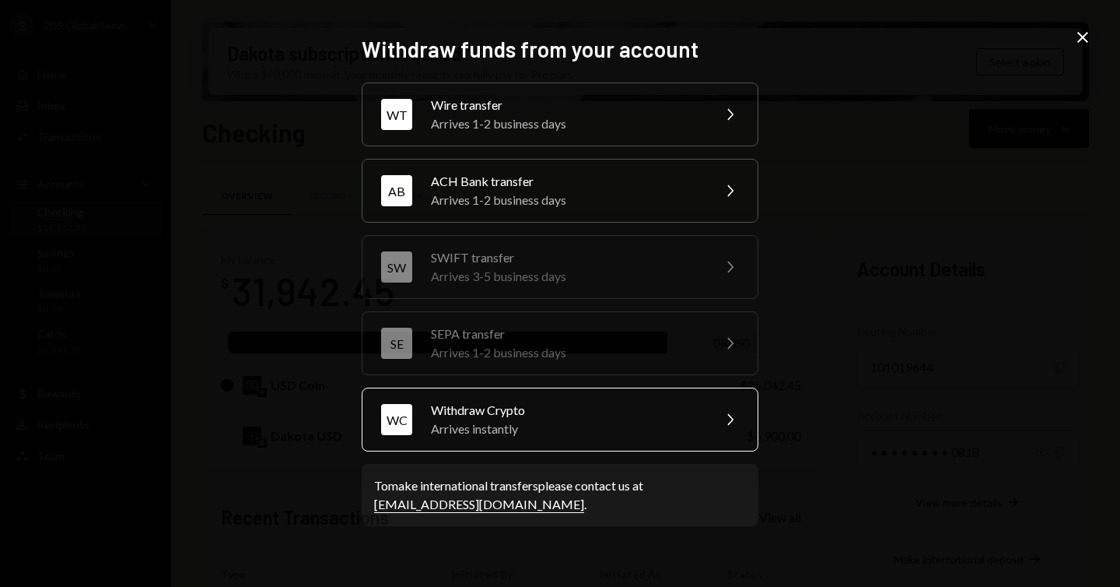
click at [573, 431] on div "Arrives instantly" at bounding box center [566, 428] width 271 height 19
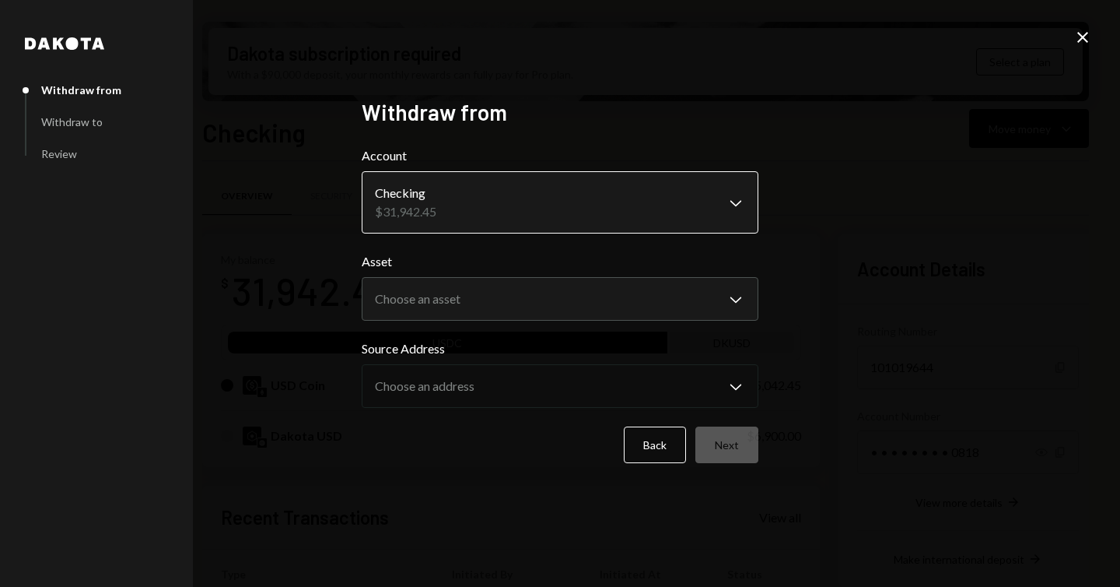
click at [513, 205] on body "2 2DS Global Servi... Caret Down Home Home Inbox Inbox Activities Transactions …" at bounding box center [560, 293] width 1120 height 587
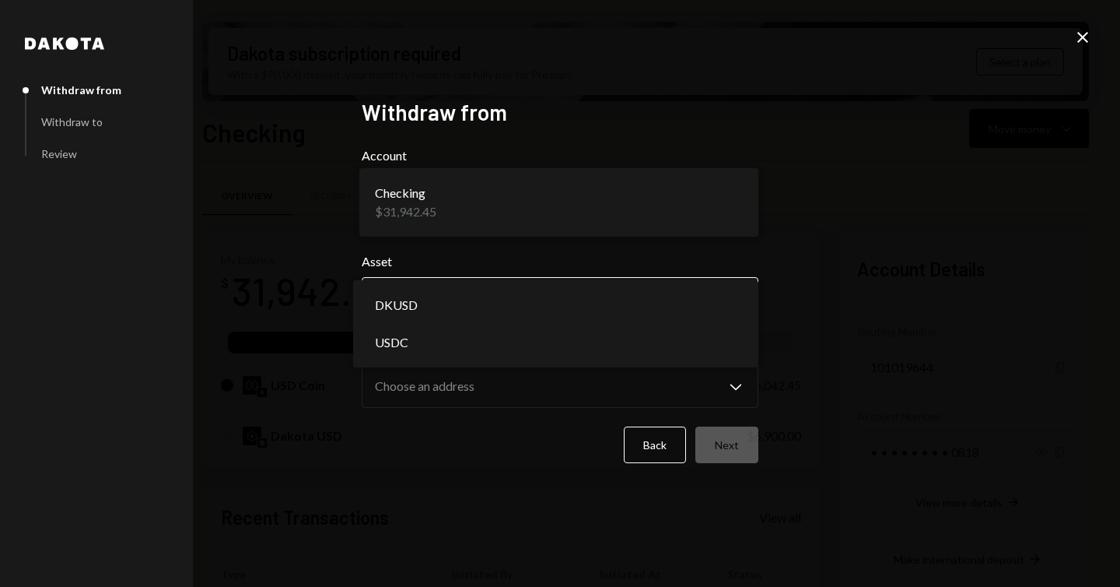
click at [484, 291] on body "2 2DS Global Servi... Caret Down Home Home Inbox Inbox Activities Transactions …" at bounding box center [560, 293] width 1120 height 587
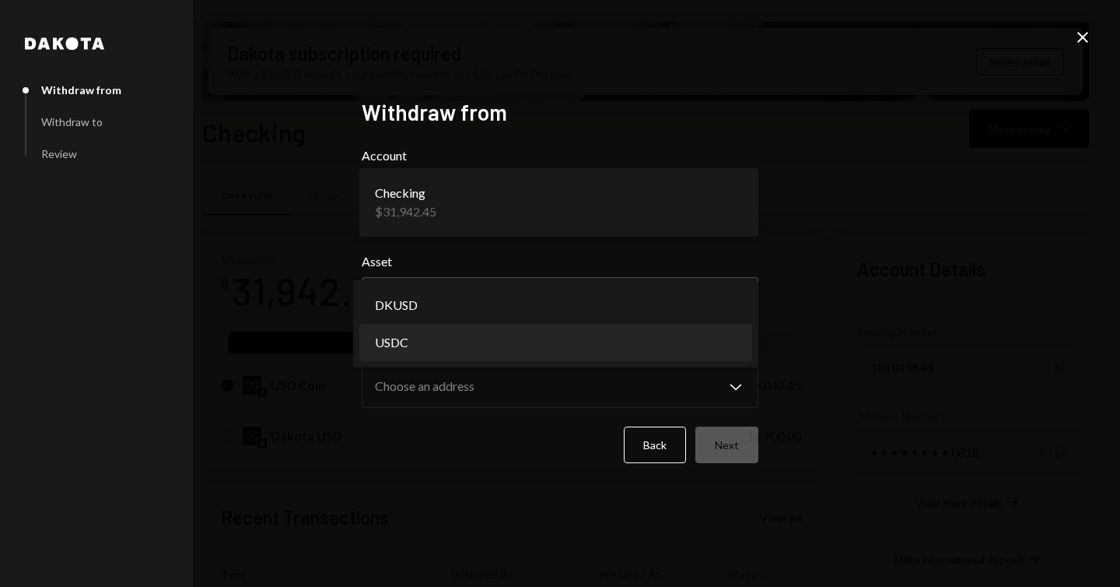
select select "****"
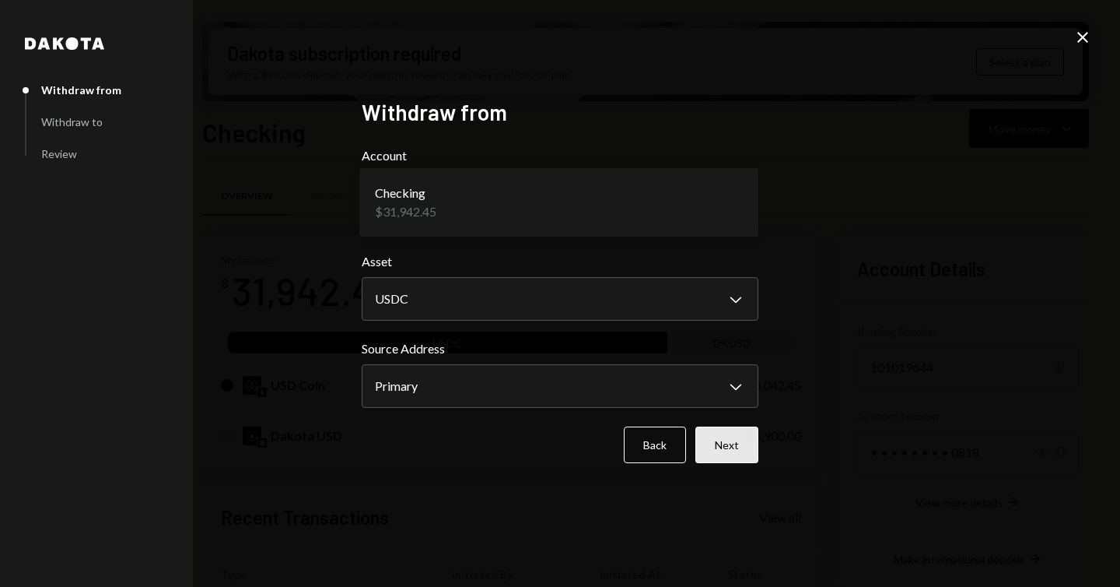
click at [730, 436] on button "Next" at bounding box center [726, 444] width 63 height 37
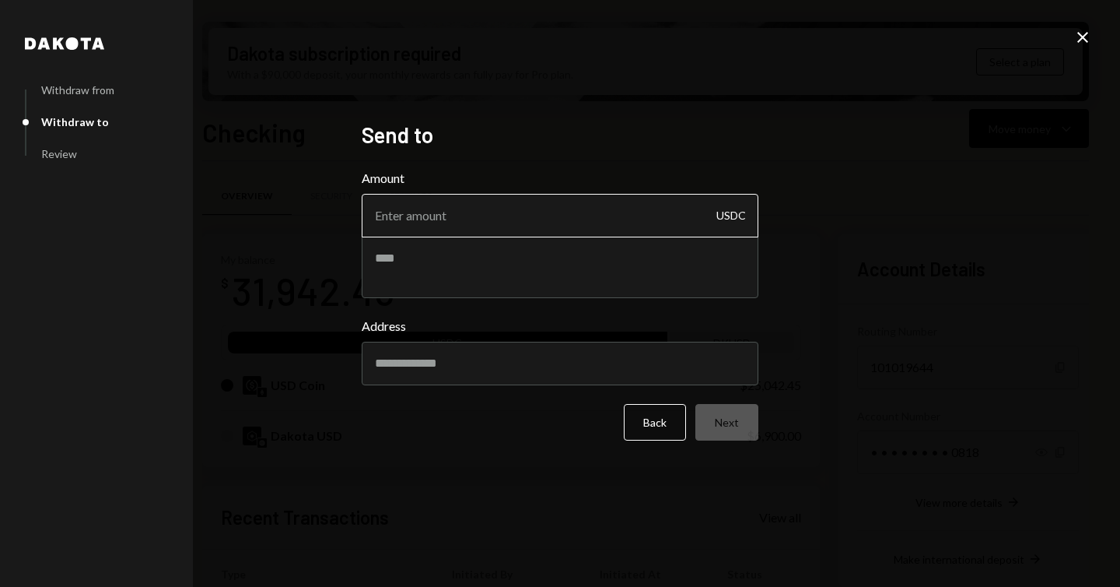
click at [533, 216] on input "Amount" at bounding box center [560, 216] width 397 height 44
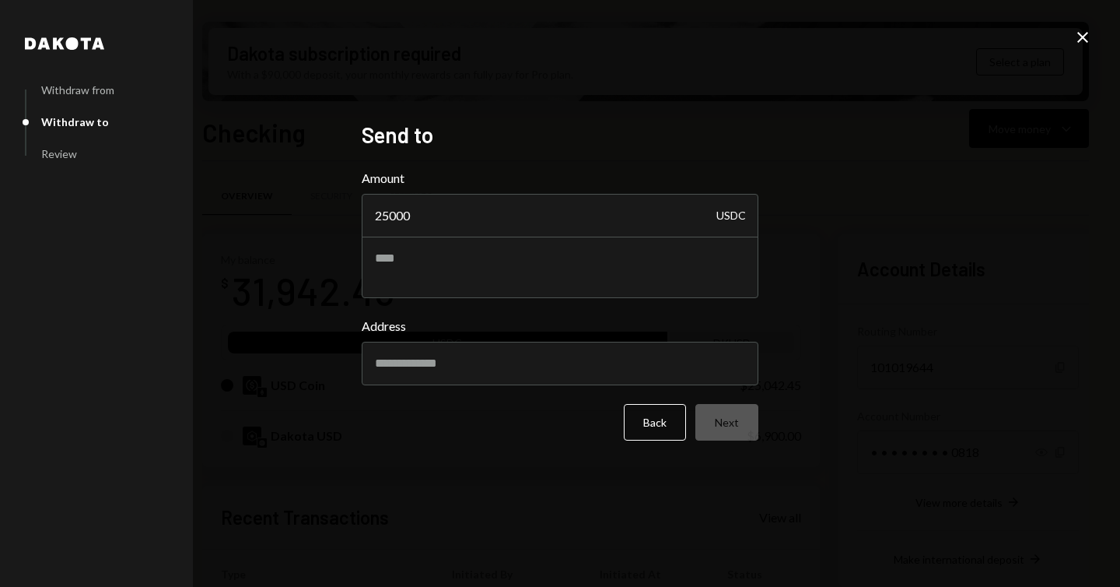
type input "25000"
click at [614, 121] on h2 "Send to" at bounding box center [560, 135] width 397 height 30
drag, startPoint x: 468, startPoint y: 356, endPoint x: 463, endPoint y: 362, distance: 8.3
click at [468, 356] on input "Address" at bounding box center [560, 364] width 397 height 44
paste input "**********"
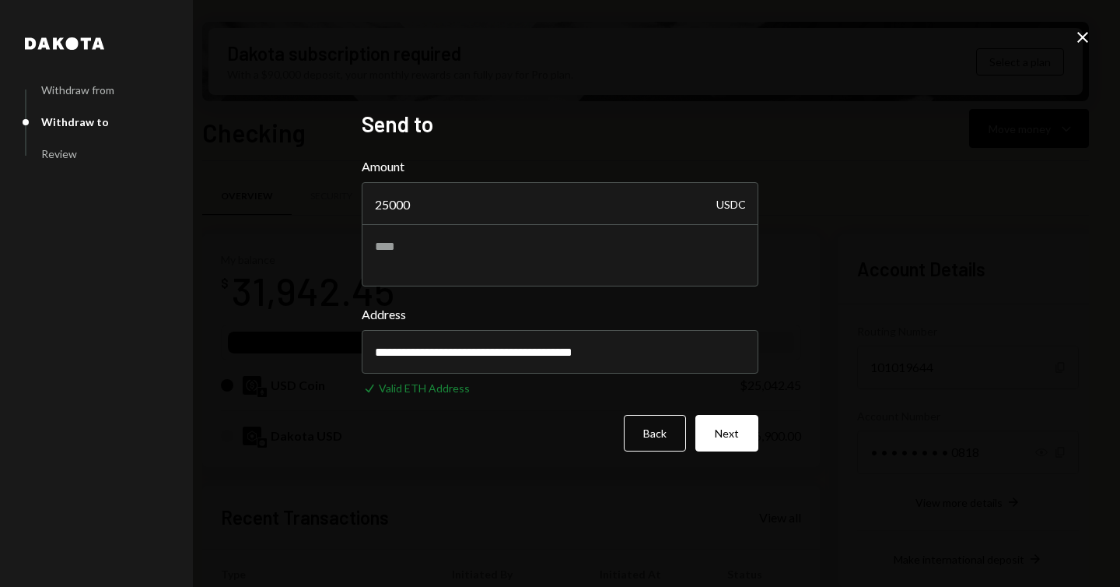
type input "**********"
click at [871, 340] on div "**********" at bounding box center [560, 293] width 1120 height 587
click at [741, 426] on button "Next" at bounding box center [726, 433] width 63 height 37
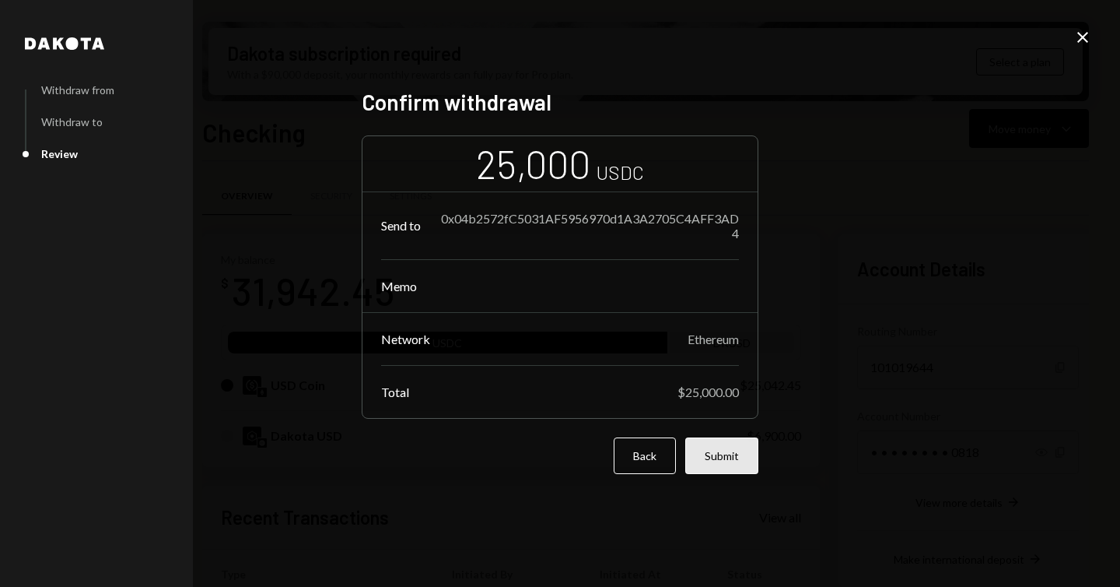
click at [738, 455] on button "Submit" at bounding box center [721, 455] width 73 height 37
